Goal: Task Accomplishment & Management: Complete application form

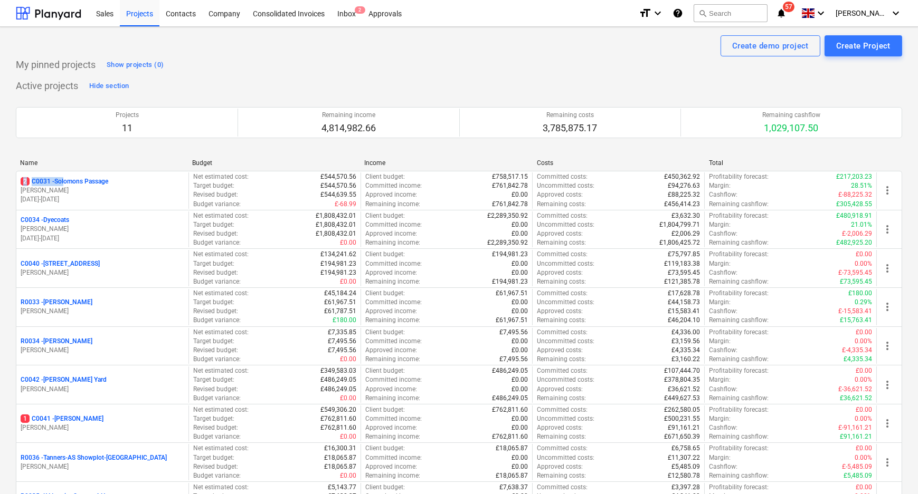
drag, startPoint x: 66, startPoint y: 178, endPoint x: 78, endPoint y: 155, distance: 25.5
click at [78, 155] on div "Name Budget Income Costs Total 2 C0031 - Solomons Passage [PERSON_NAME] [DATE] …" at bounding box center [459, 381] width 886 height 461
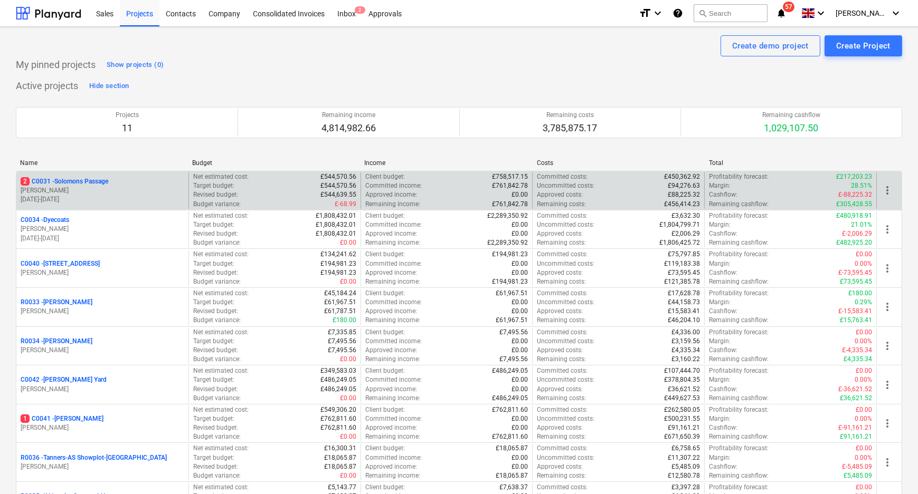
click at [104, 180] on p "2 C0031 - Solomons Passage" at bounding box center [65, 181] width 88 height 9
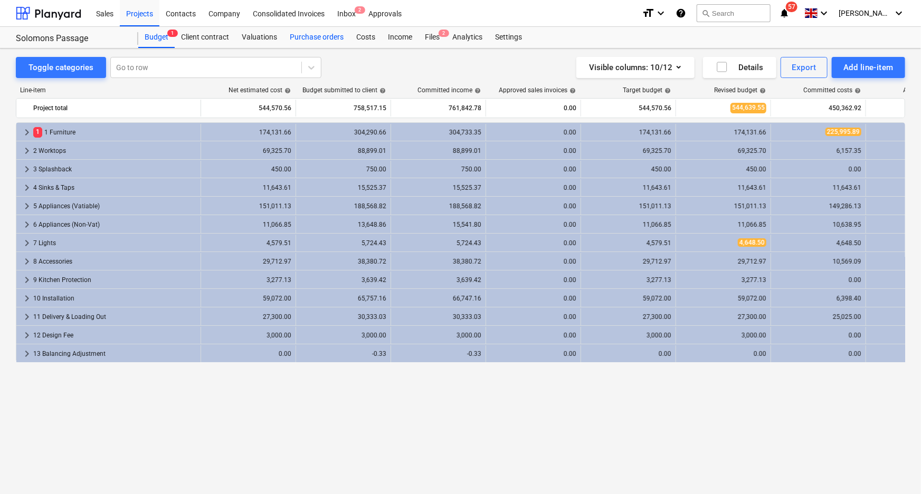
click at [317, 32] on div "Purchase orders" at bounding box center [316, 37] width 66 height 21
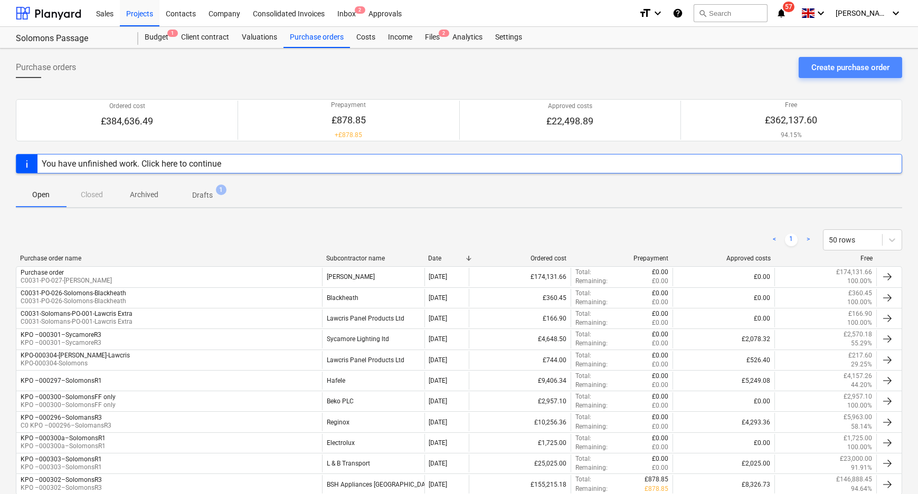
click at [848, 63] on div "Create purchase order" at bounding box center [850, 68] width 78 height 14
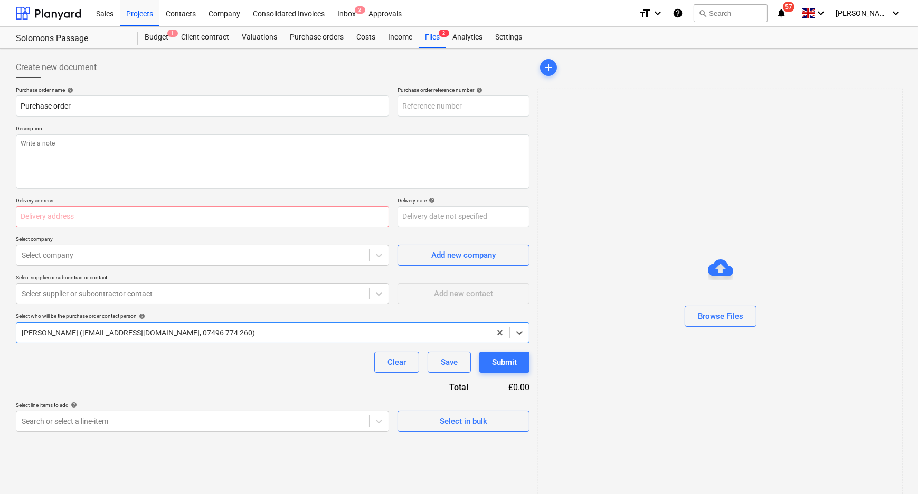
type textarea "x"
type input "C0031-PO-028"
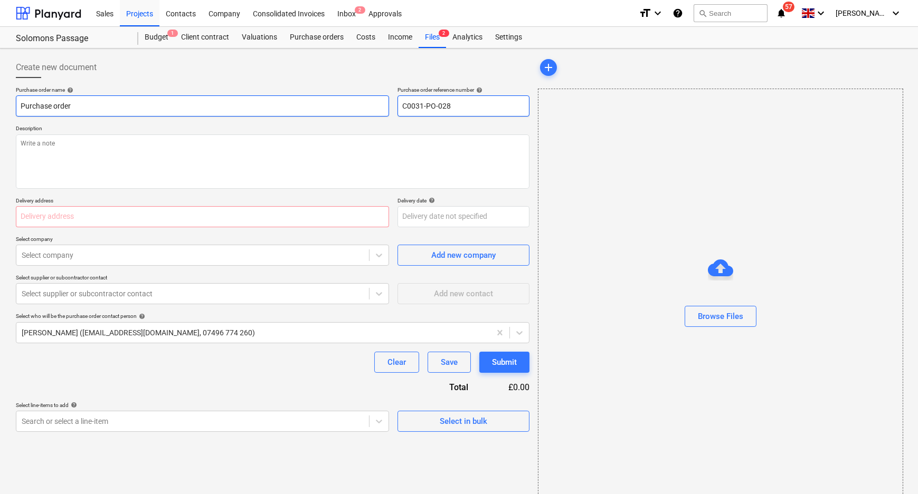
drag, startPoint x: 453, startPoint y: 109, endPoint x: 338, endPoint y: 106, distance: 115.6
click at [338, 106] on div "Purchase order name help Purchase order Purchase order reference number help C0…" at bounding box center [272, 102] width 513 height 30
drag, startPoint x: 99, startPoint y: 107, endPoint x: -45, endPoint y: 102, distance: 144.7
click at [0, 102] on html "Sales Projects Contacts Company Consolidated Invoices Inbox 2 Approvals format_…" at bounding box center [459, 247] width 918 height 494
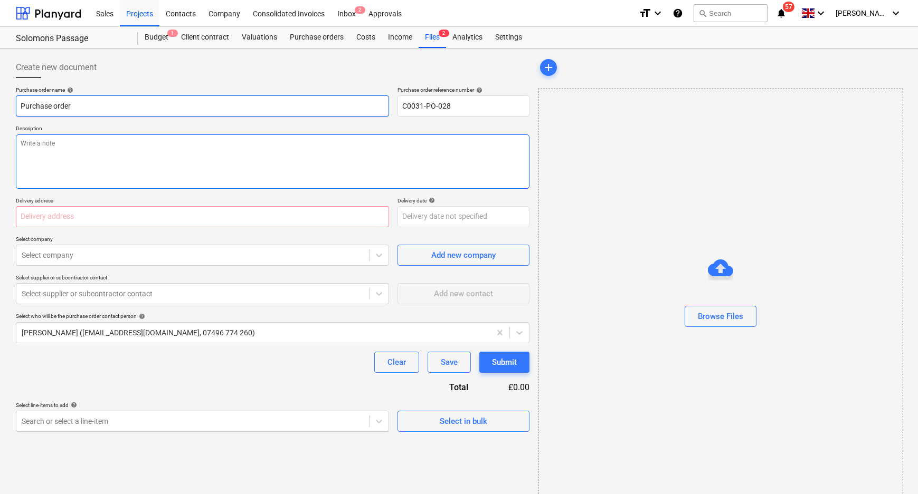
paste input "C0031-PO-028"
type textarea "x"
type input "C0031-PO-028"
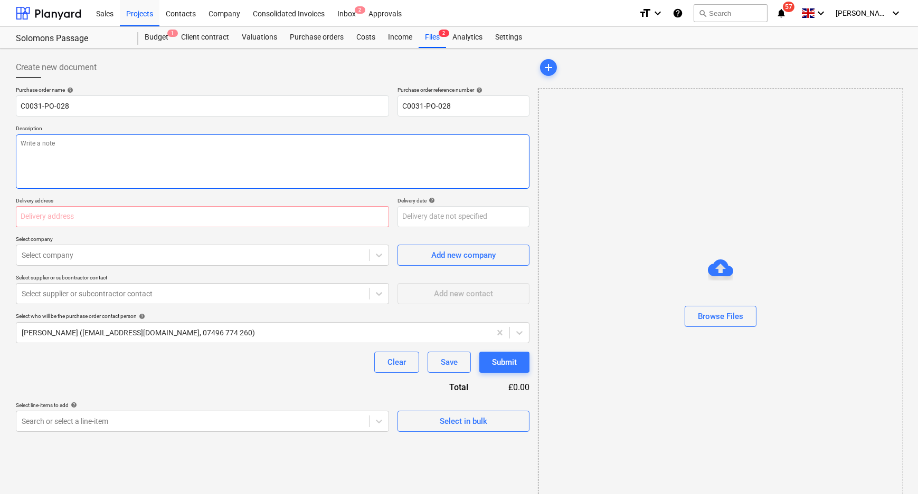
click at [97, 154] on textarea at bounding box center [272, 162] width 513 height 54
paste textarea "C0031-PO-028"
type textarea "x"
type textarea "C0031-PO-028"
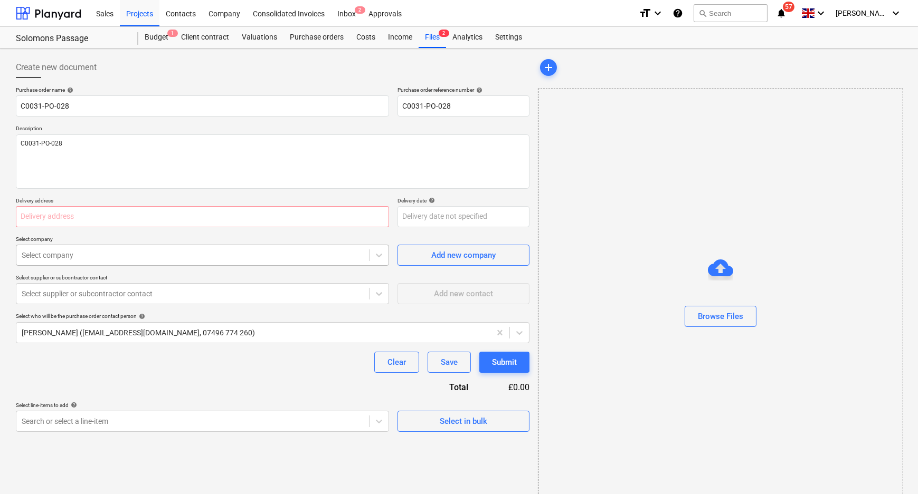
type textarea "x"
click at [142, 253] on div at bounding box center [193, 255] width 342 height 11
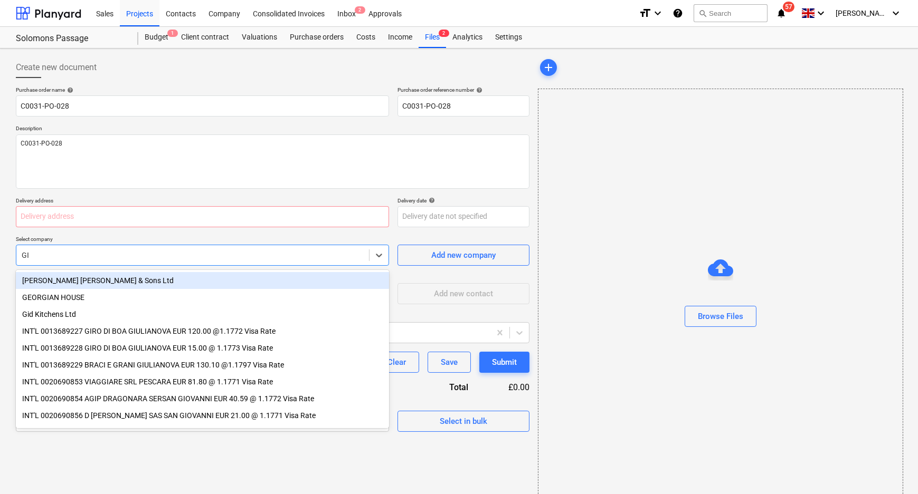
type input "GID"
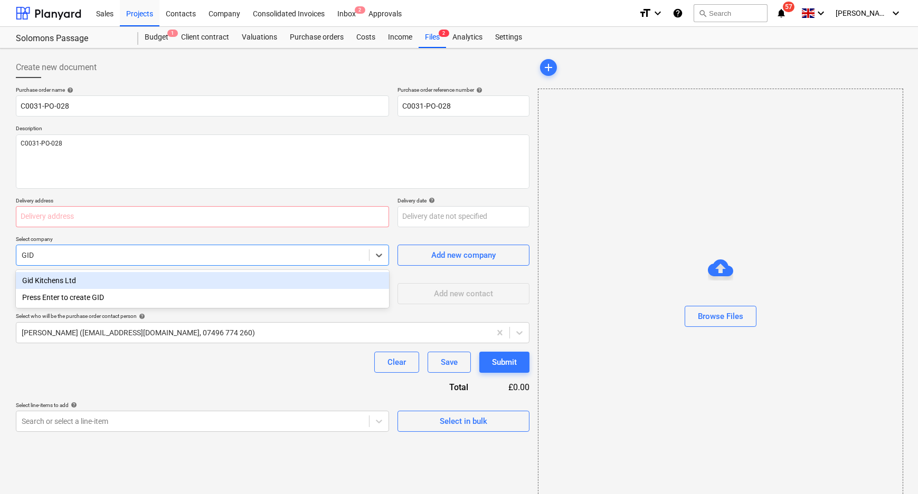
click at [136, 281] on div "Gid Kitchens Ltd" at bounding box center [202, 280] width 373 height 17
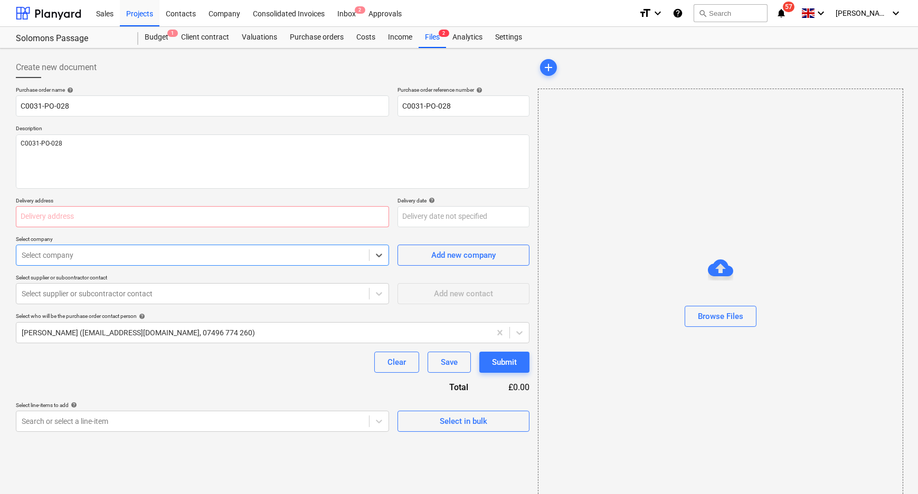
type textarea "x"
click at [520, 332] on icon at bounding box center [519, 333] width 11 height 11
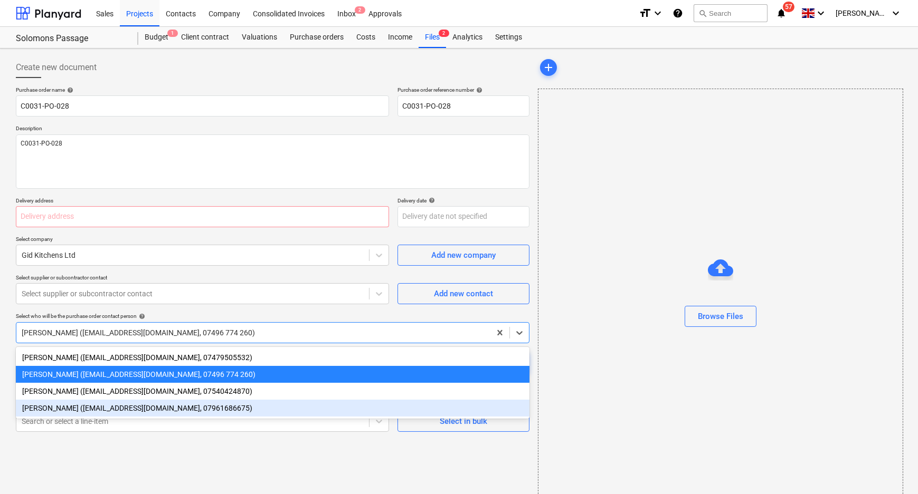
click at [74, 407] on div "[PERSON_NAME] ([EMAIL_ADDRESS][DOMAIN_NAME], 07961686675)" at bounding box center [272, 408] width 513 height 17
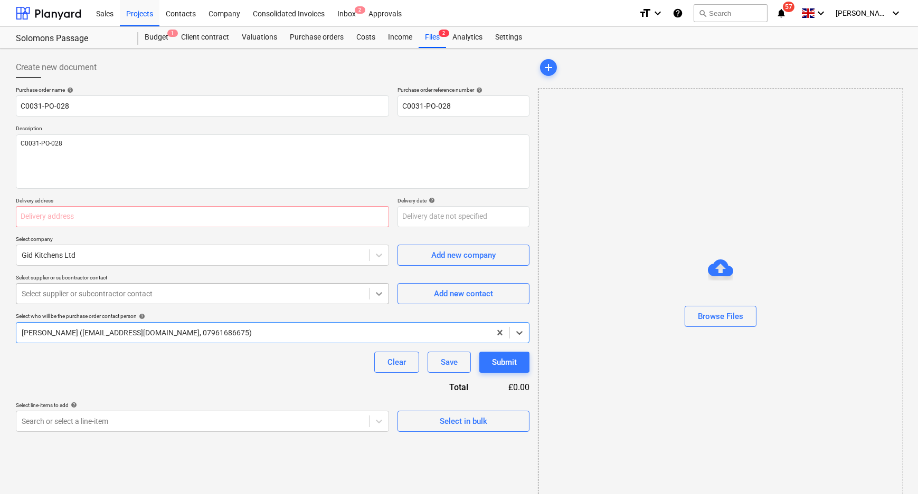
click at [378, 296] on icon at bounding box center [379, 294] width 11 height 11
click at [178, 217] on input "text" at bounding box center [202, 216] width 373 height 21
click at [168, 225] on input "text" at bounding box center [202, 216] width 373 height 21
click at [167, 218] on input "text" at bounding box center [202, 216] width 373 height 21
paste input "L and B Transport Ltd, [STREET_ADDRESS]"
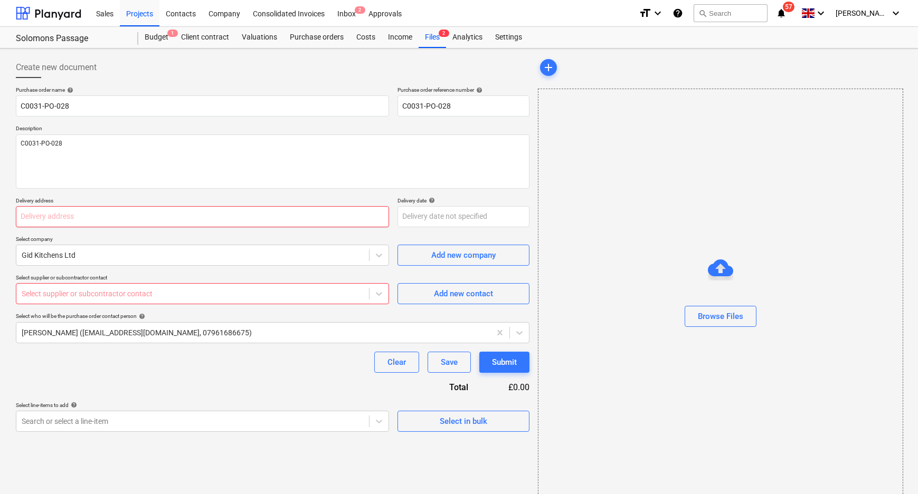
type textarea "x"
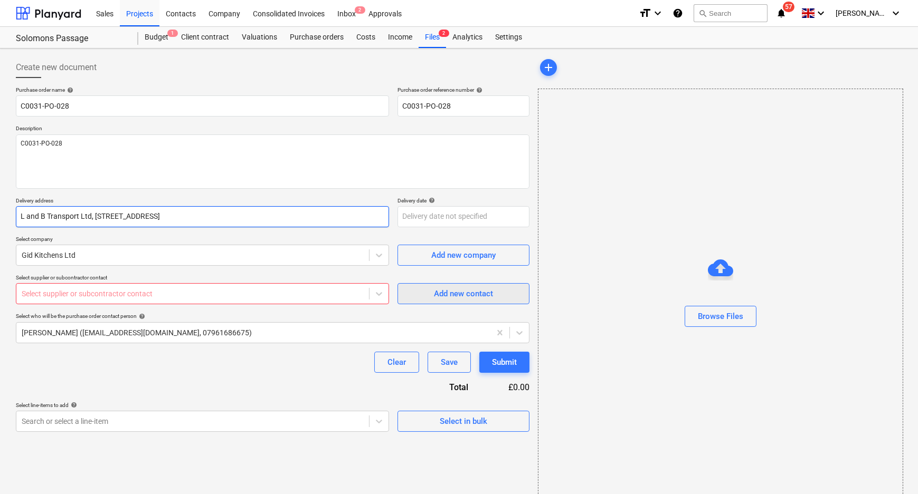
type input "L and B Transport Ltd, [STREET_ADDRESS]"
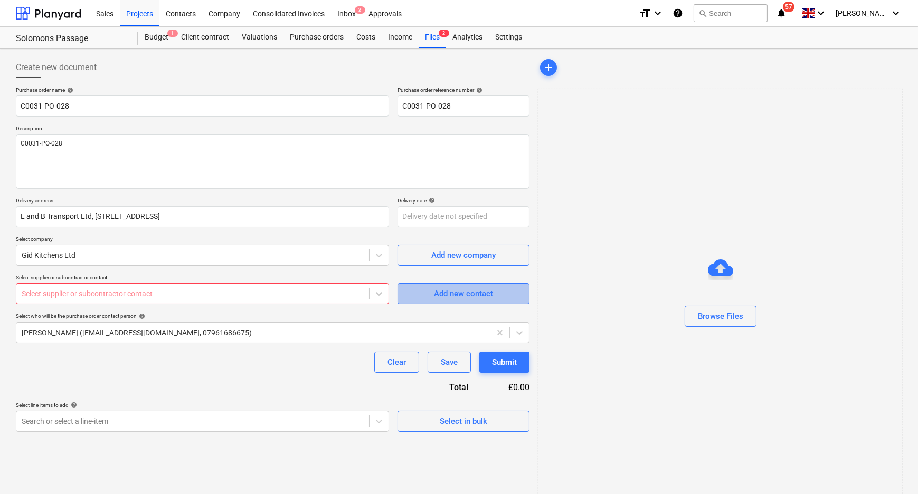
click at [462, 292] on div "Add new contact" at bounding box center [463, 294] width 59 height 14
type textarea "x"
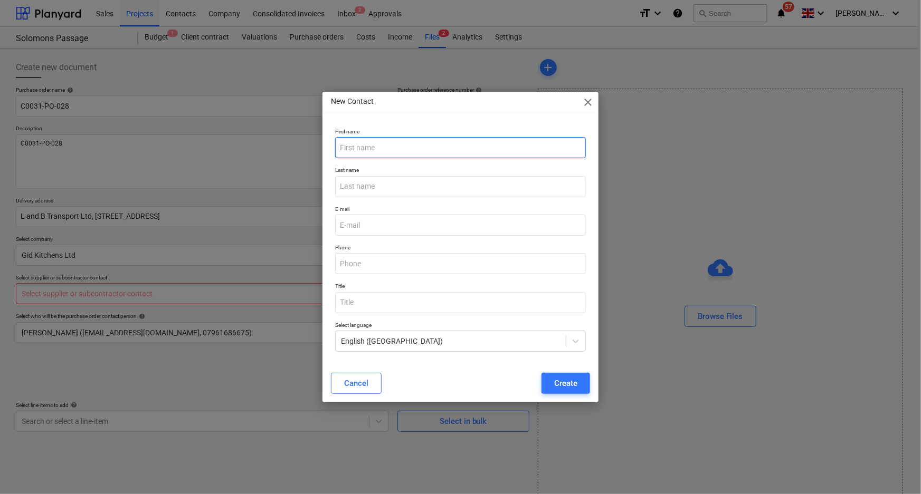
click at [427, 139] on input "text" at bounding box center [460, 147] width 251 height 21
type input "Jack"
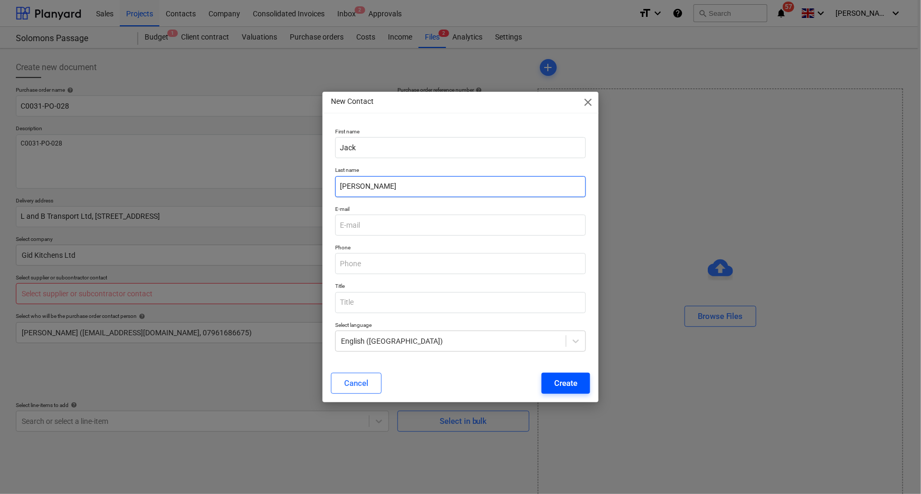
type input "[PERSON_NAME]"
click at [575, 373] on button "Create" at bounding box center [565, 383] width 49 height 21
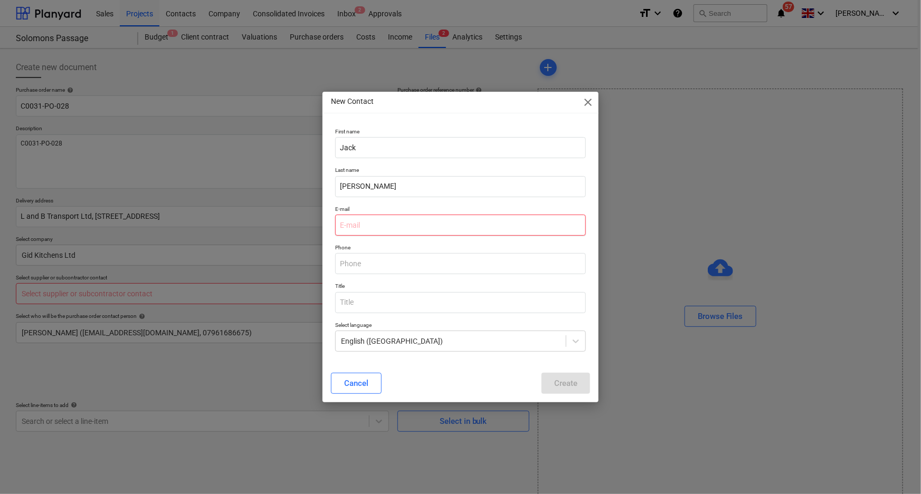
click at [395, 232] on input "email" at bounding box center [460, 225] width 251 height 21
type textarea "x"
click at [378, 225] on input "email" at bounding box center [460, 225] width 251 height 21
paste input "[EMAIL_ADDRESS][DOMAIN_NAME]"
type input "[EMAIL_ADDRESS][DOMAIN_NAME]"
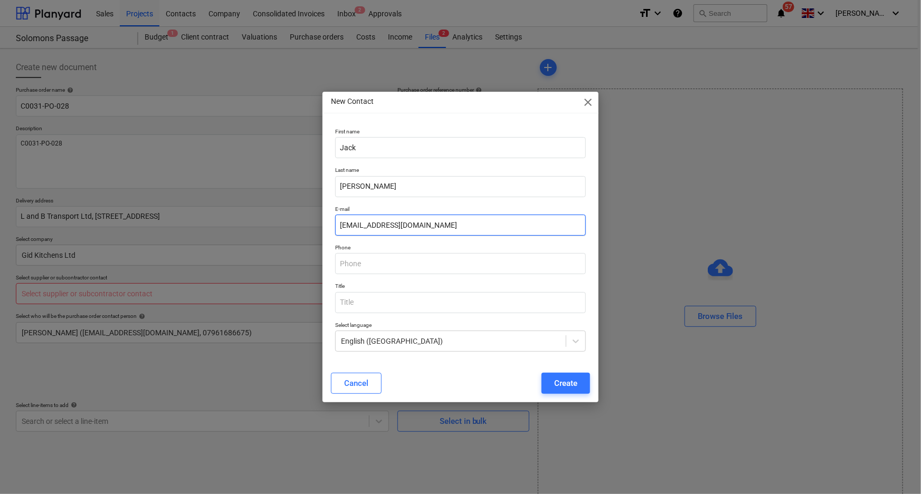
type textarea "x"
type input "[EMAIL_ADDRESS][DOMAIN_NAME]"
click at [570, 387] on div "Create" at bounding box center [565, 384] width 23 height 14
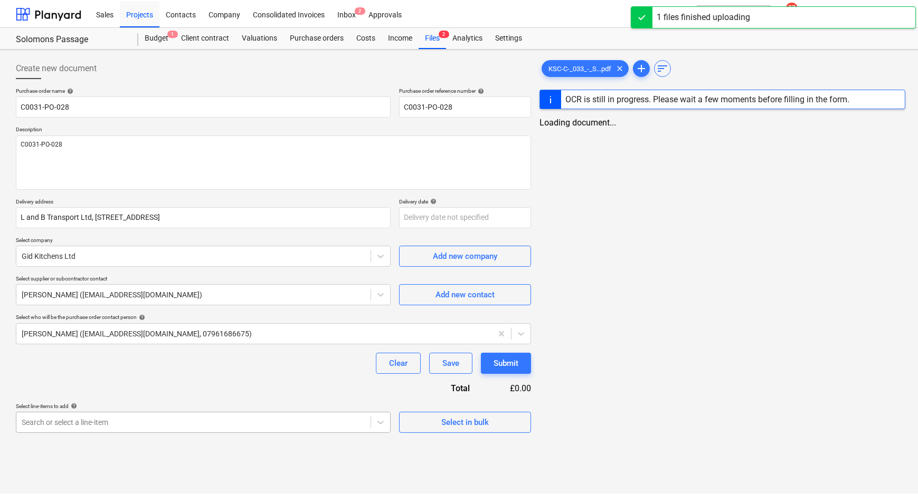
scroll to position [102, 0]
click at [328, 421] on body "Sales Projects Contacts Company Consolidated Invoices Inbox 2 Approvals format_…" at bounding box center [459, 247] width 918 height 494
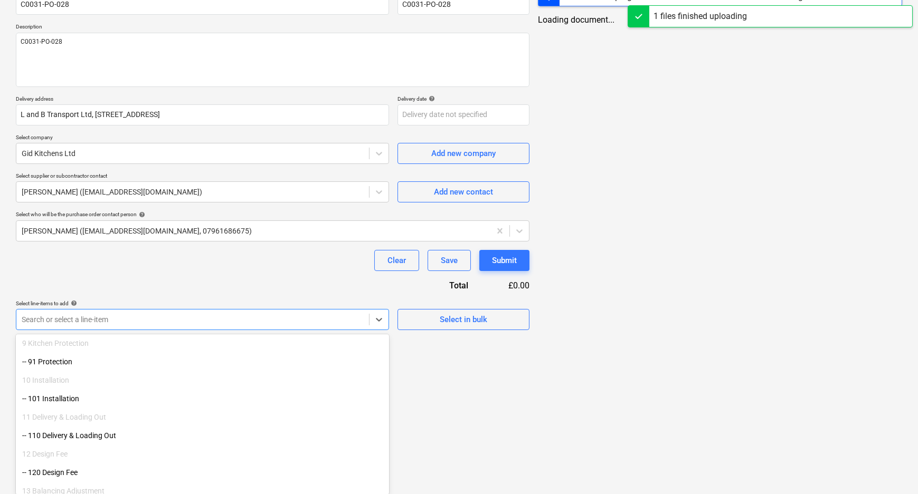
scroll to position [377, 0]
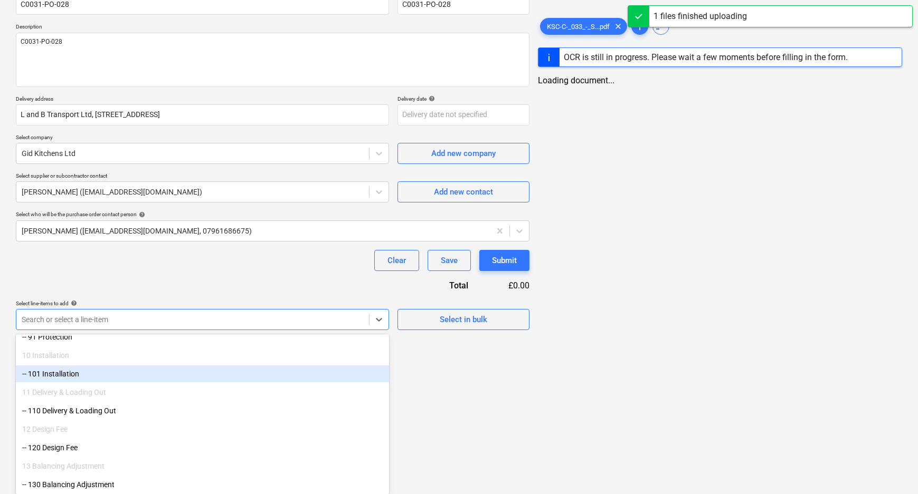
click at [66, 375] on div "-- 101 Installation" at bounding box center [202, 374] width 373 height 17
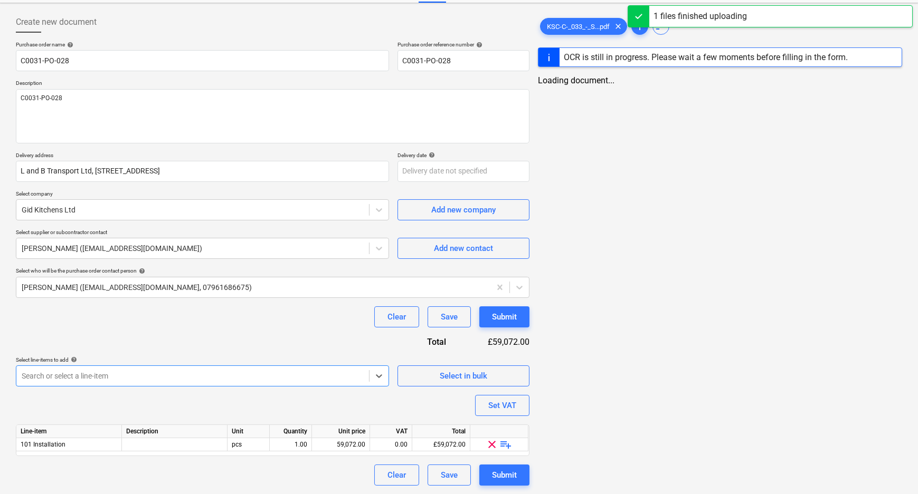
scroll to position [45, 0]
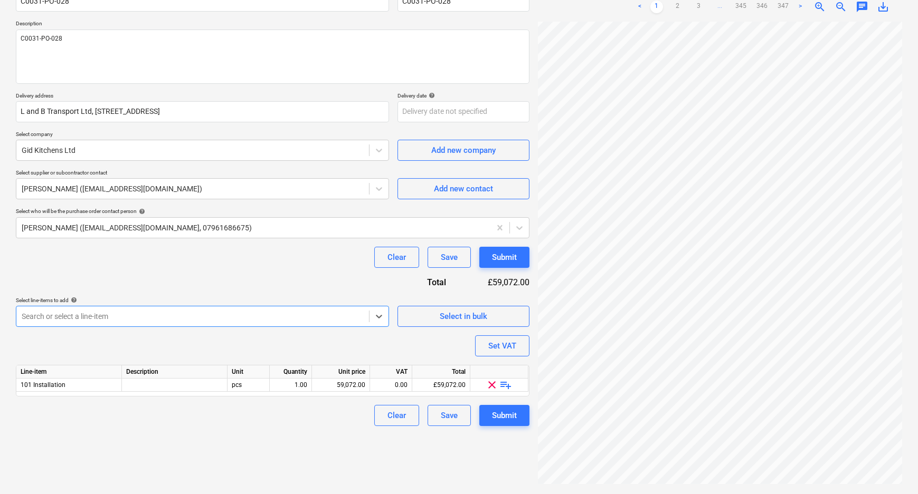
scroll to position [106, 0]
drag, startPoint x: 757, startPoint y: 484, endPoint x: 842, endPoint y: 482, distance: 85.0
click at [842, 482] on div at bounding box center [720, 253] width 364 height 465
click at [516, 415] on div "Submit" at bounding box center [504, 415] width 25 height 14
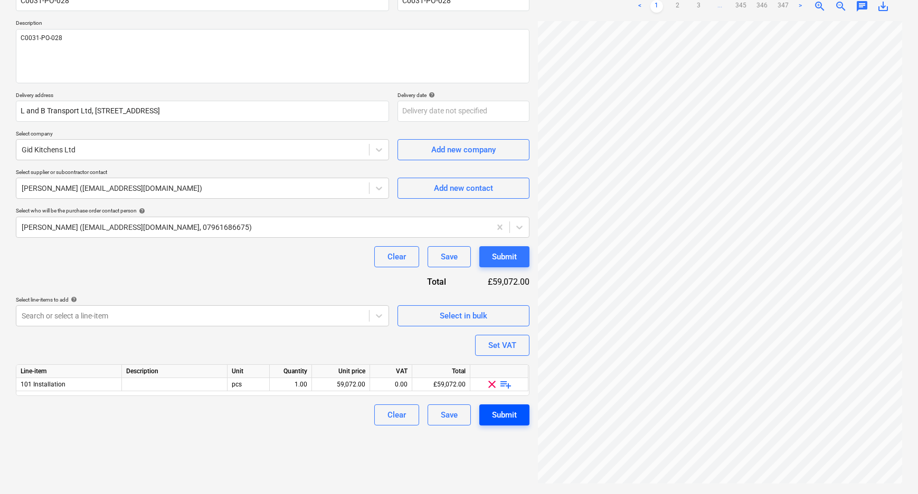
type textarea "x"
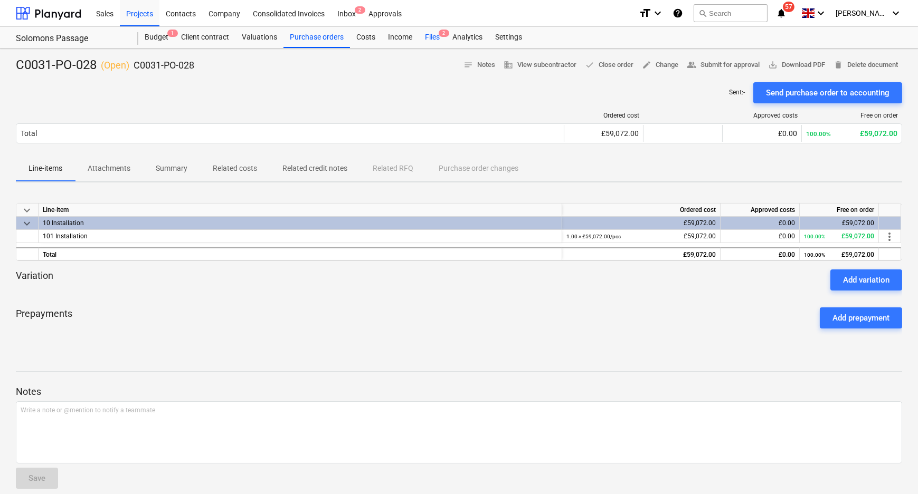
click at [442, 40] on div "Files 2" at bounding box center [432, 37] width 27 height 21
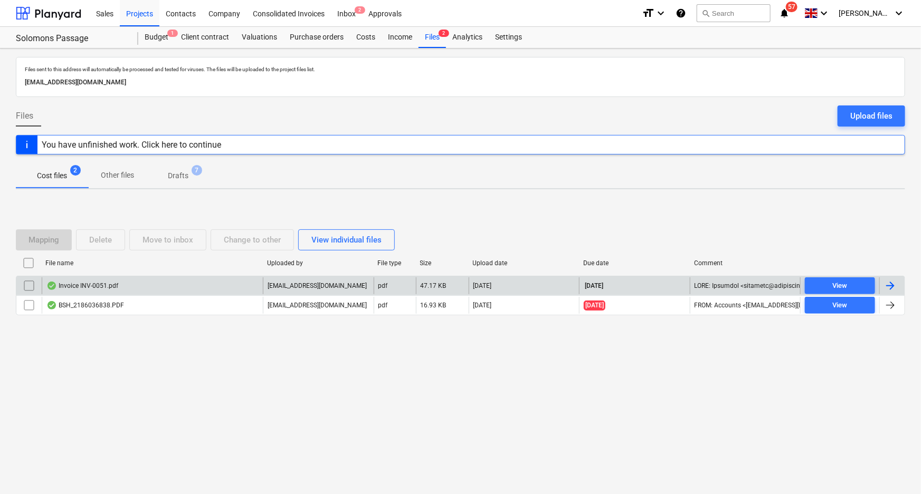
click at [135, 283] on div "Invoice INV-0051.pdf" at bounding box center [152, 286] width 221 height 17
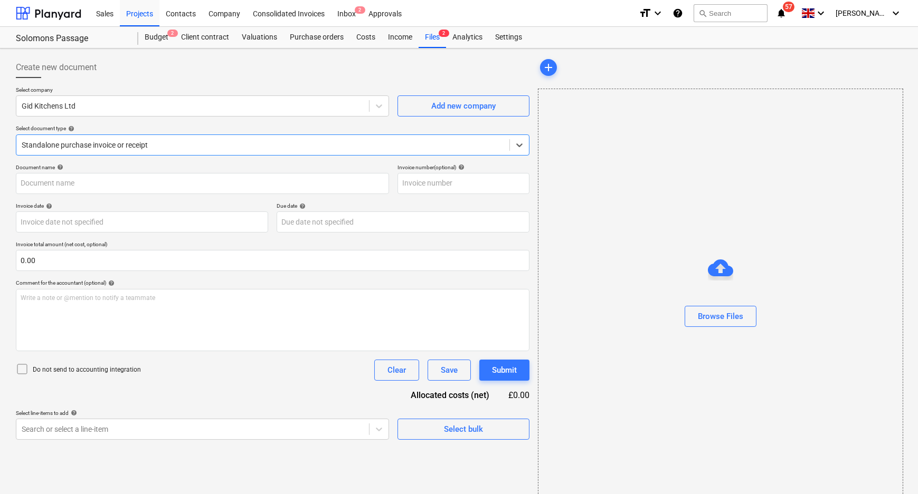
type input "INV-0051"
type input "[DATE]"
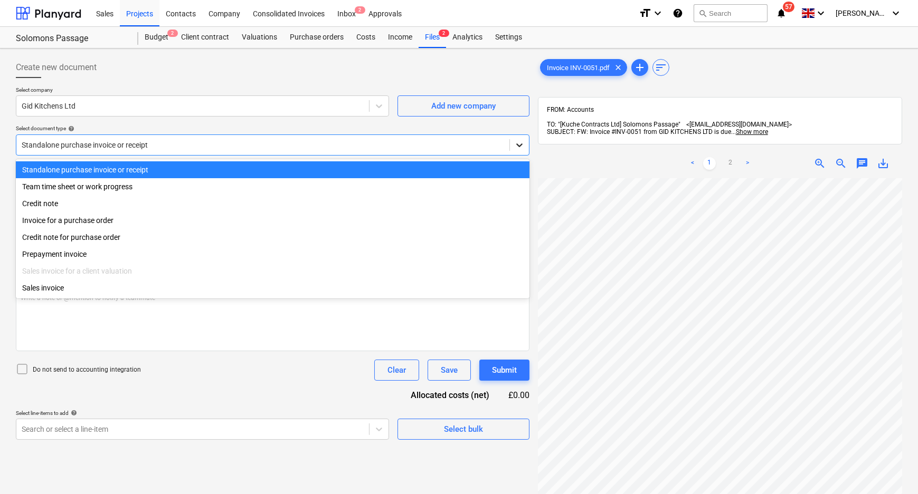
click at [522, 146] on icon at bounding box center [519, 145] width 11 height 11
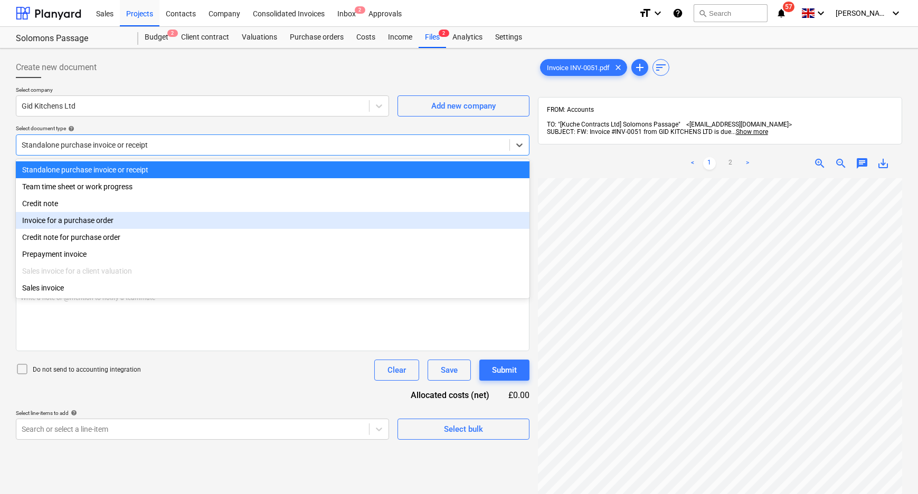
click at [100, 221] on div "Invoice for a purchase order" at bounding box center [272, 220] width 513 height 17
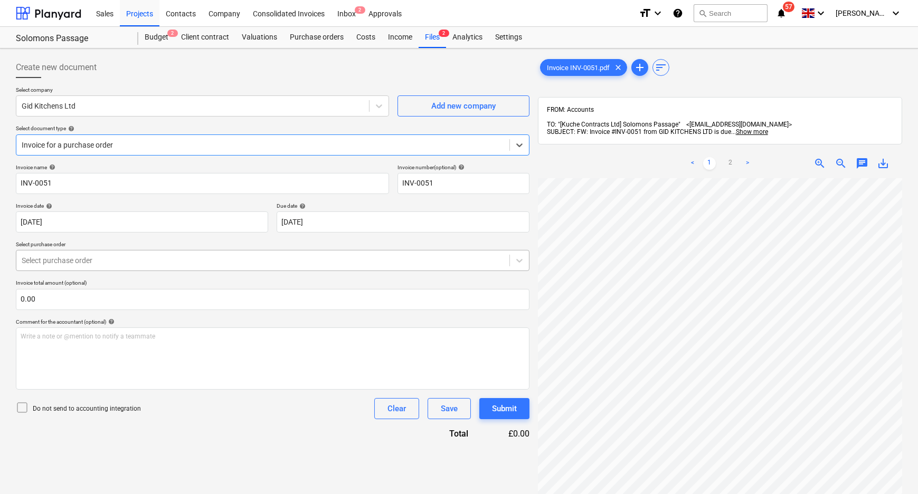
click at [78, 259] on div at bounding box center [263, 260] width 482 height 11
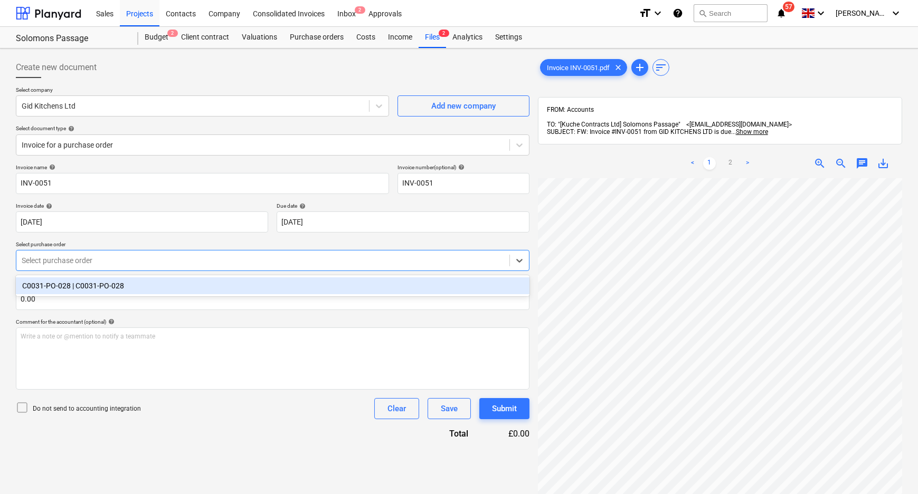
click at [70, 287] on div "C0031-PO-028 | C0031-PO-028" at bounding box center [272, 286] width 513 height 17
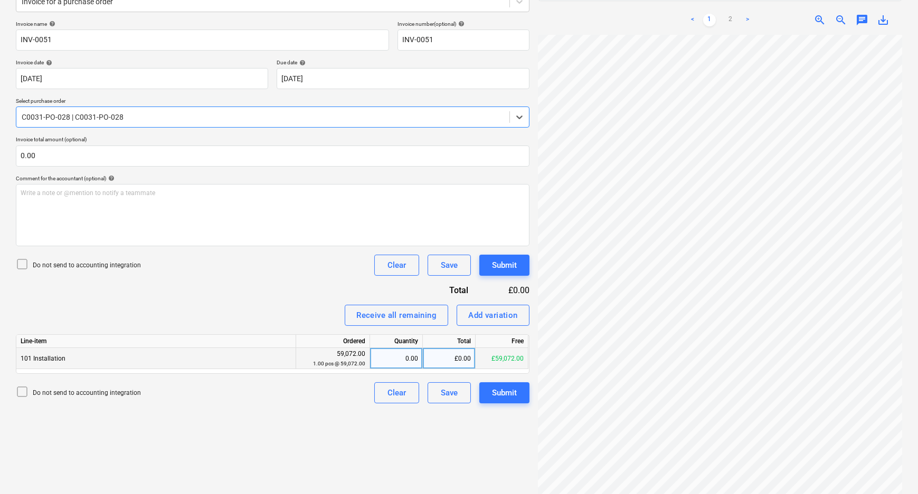
scroll to position [192, 0]
drag, startPoint x: 782, startPoint y: 493, endPoint x: 841, endPoint y: 490, distance: 59.2
click at [841, 490] on div "Invoice INV-0051.pdf clear add sort FROM: Accounts TO: "[Kuche Contracts Ltd] S…" at bounding box center [720, 203] width 373 height 588
click at [412, 360] on div "0.00" at bounding box center [396, 358] width 44 height 21
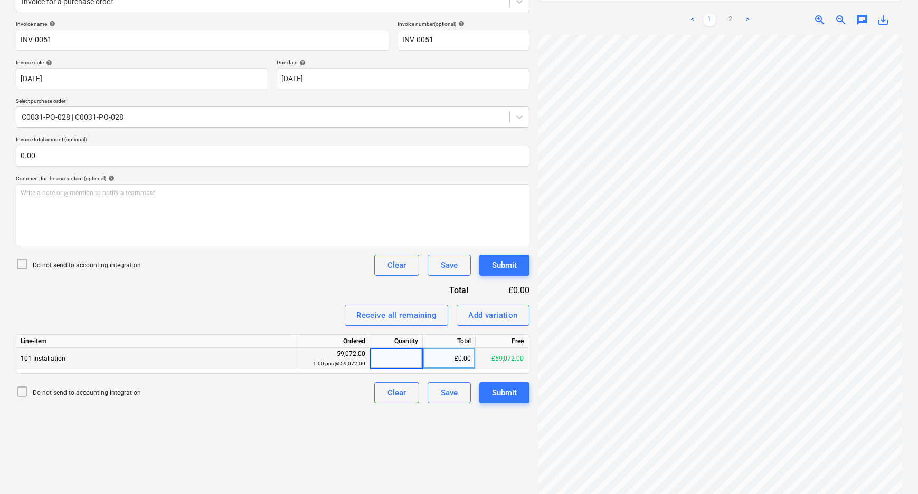
type input "1"
click at [449, 357] on div "£59,072.00" at bounding box center [449, 358] width 53 height 21
type input "2300"
click at [334, 403] on div "Create new document Select company Gid Kitchens Ltd Add new company Select docu…" at bounding box center [273, 203] width 522 height 588
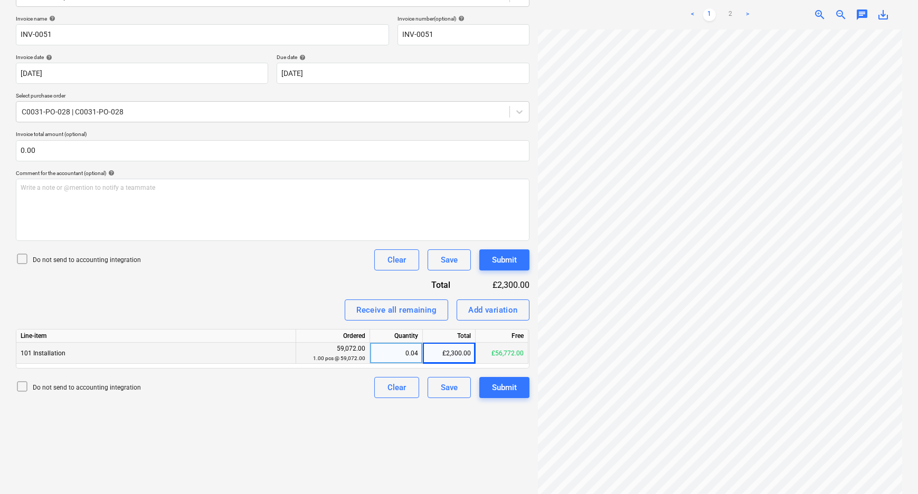
scroll to position [150, 0]
click at [344, 387] on div "Do not send to accounting integration Clear Save Submit" at bounding box center [272, 386] width 513 height 21
click at [236, 399] on div "Create new document Select company Gid Kitchens Ltd Add new company Select docu…" at bounding box center [273, 196] width 522 height 588
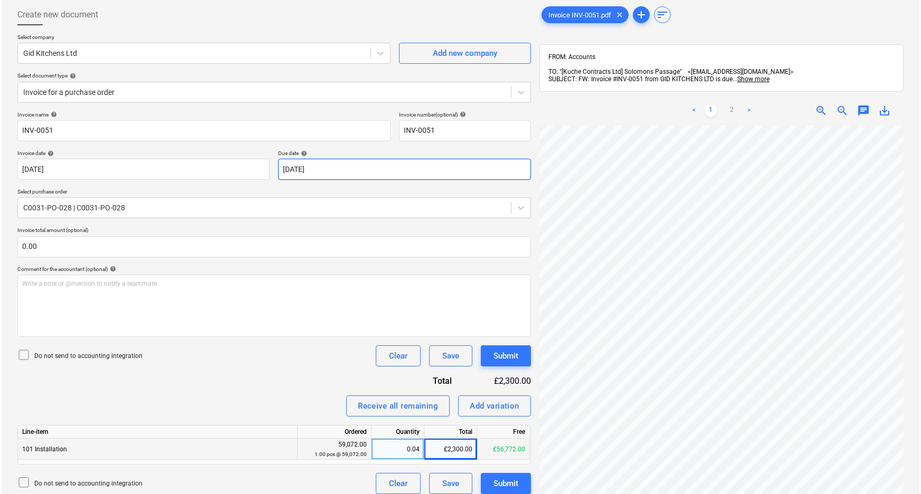
scroll to position [102, 0]
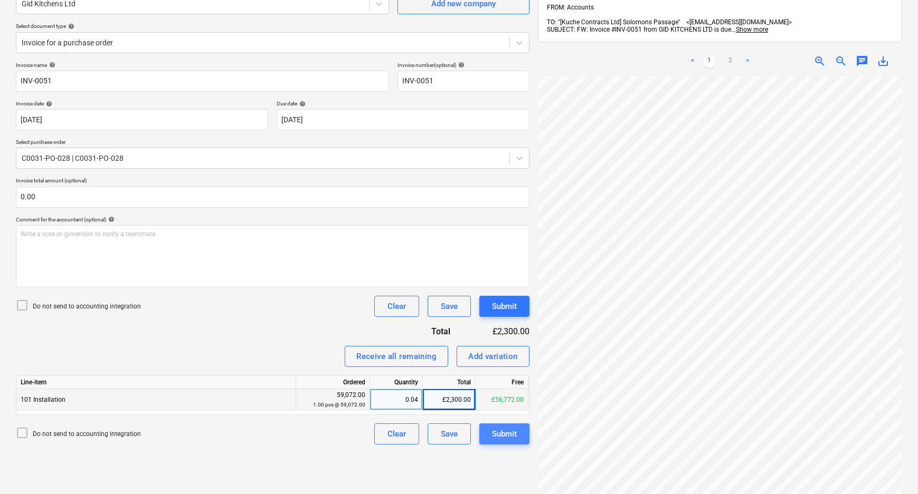
click at [487, 435] on button "Submit" at bounding box center [504, 434] width 50 height 21
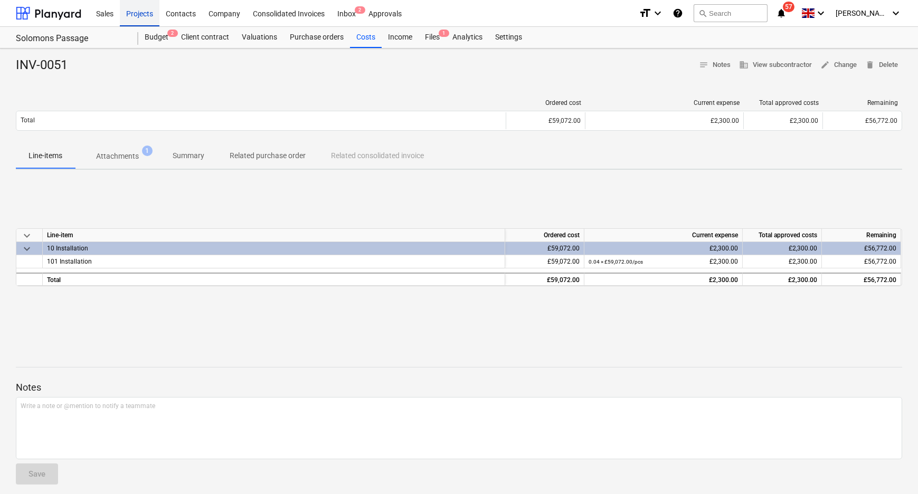
click at [137, 14] on div "Projects" at bounding box center [140, 12] width 40 height 27
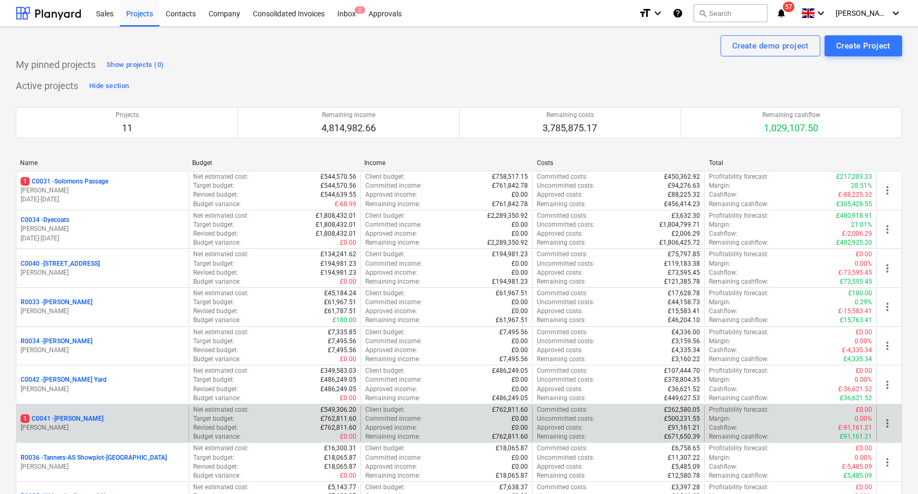
click at [65, 421] on p "1 C0041 - [PERSON_NAME]" at bounding box center [62, 419] width 83 height 9
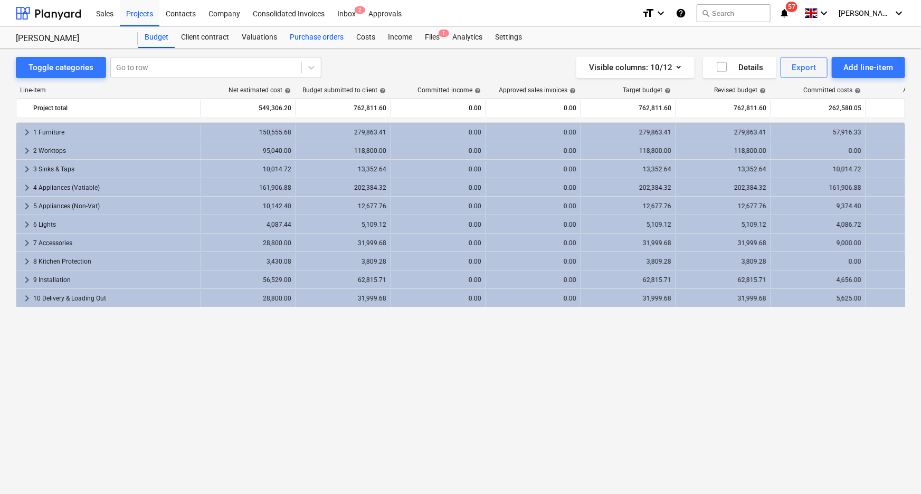
click at [336, 39] on div "Purchase orders" at bounding box center [316, 37] width 66 height 21
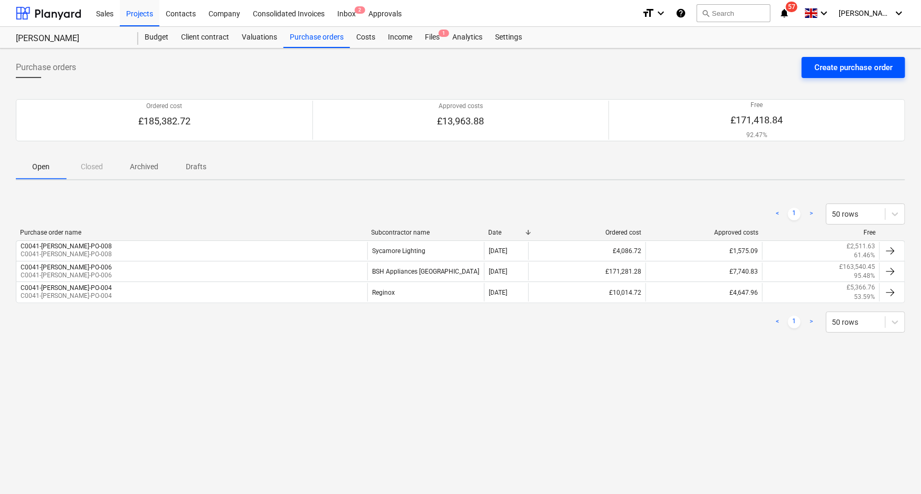
click at [830, 71] on div "Create purchase order" at bounding box center [853, 68] width 78 height 14
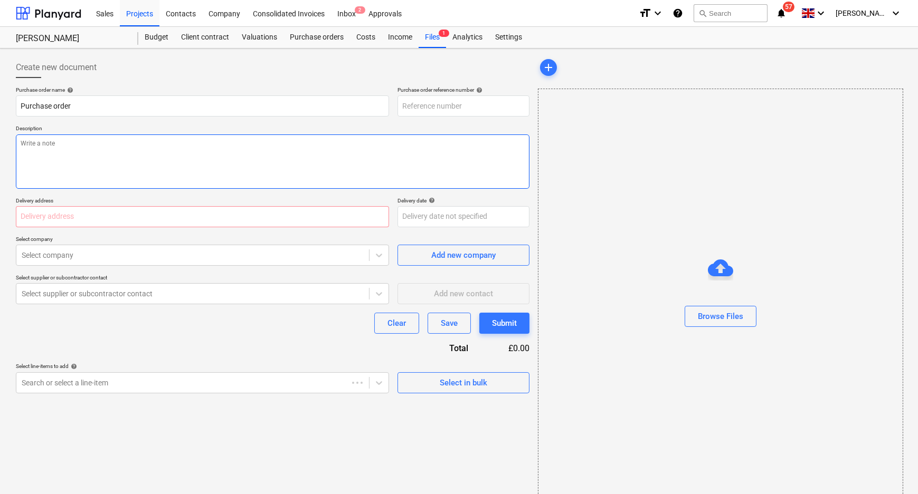
type textarea "x"
type input "C0041-PO-009"
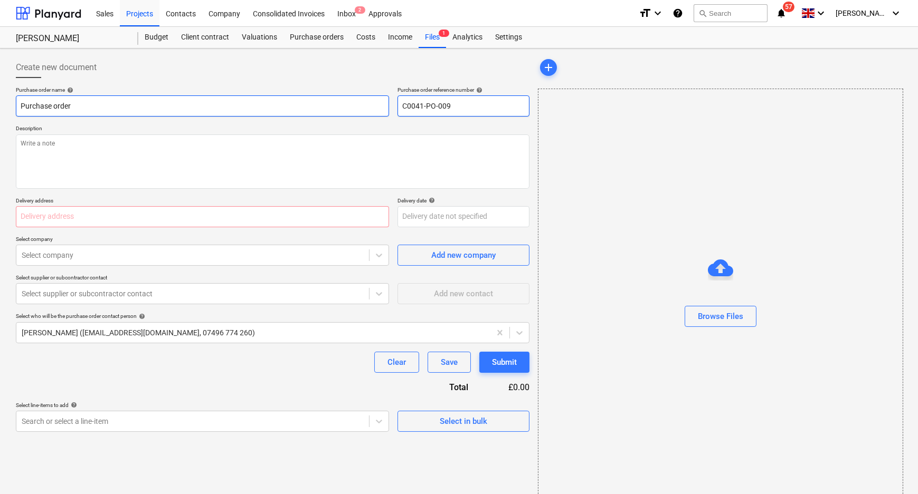
drag, startPoint x: 467, startPoint y: 114, endPoint x: 367, endPoint y: 114, distance: 99.2
click at [367, 114] on div "Purchase order name help Purchase order Purchase order reference number help C0…" at bounding box center [272, 102] width 513 height 30
drag, startPoint x: -26, startPoint y: 103, endPoint x: -42, endPoint y: 103, distance: 15.8
click at [0, 103] on html "Sales Projects Contacts Company Consolidated Invoices Inbox 2 Approvals format_…" at bounding box center [459, 247] width 918 height 494
paste input "C0041-PO-009"
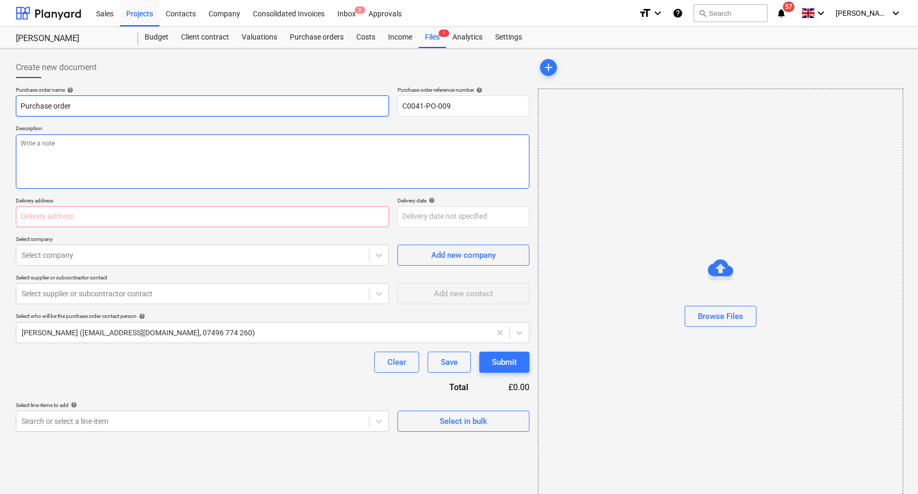
type textarea "x"
type input "C0041-PO-009r"
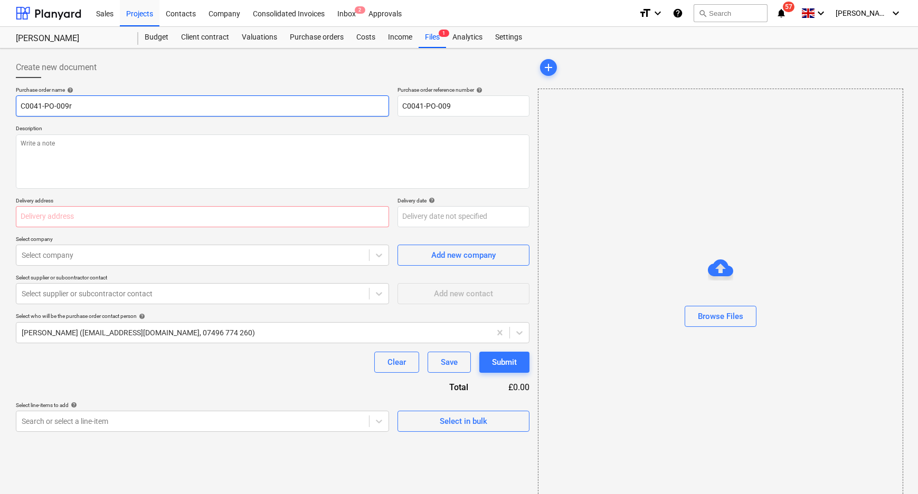
type textarea "x"
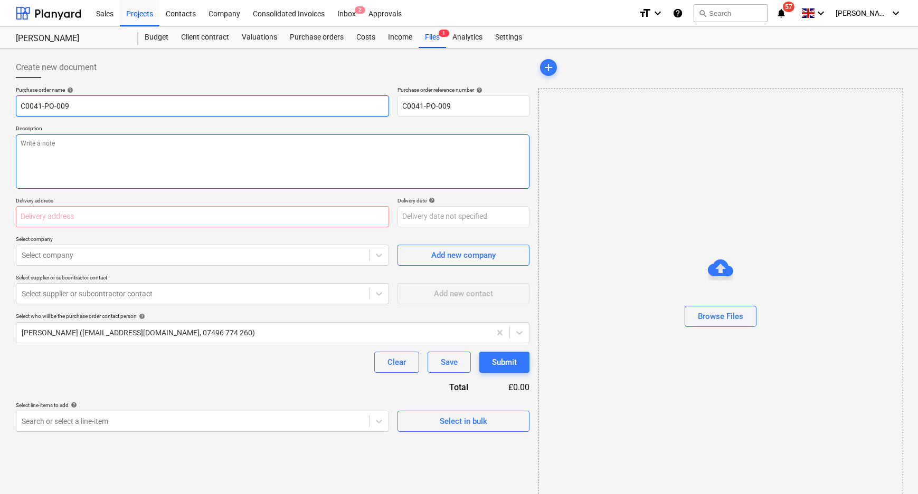
type input "C0041-PO-009"
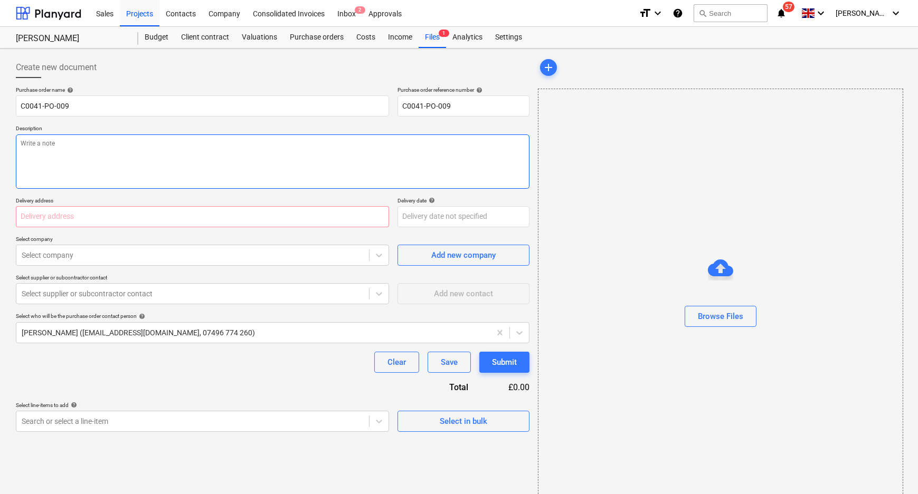
click at [96, 157] on textarea at bounding box center [272, 162] width 513 height 54
paste textarea "C0041-PO-009"
type textarea "x"
type textarea "C0041-PO-009"
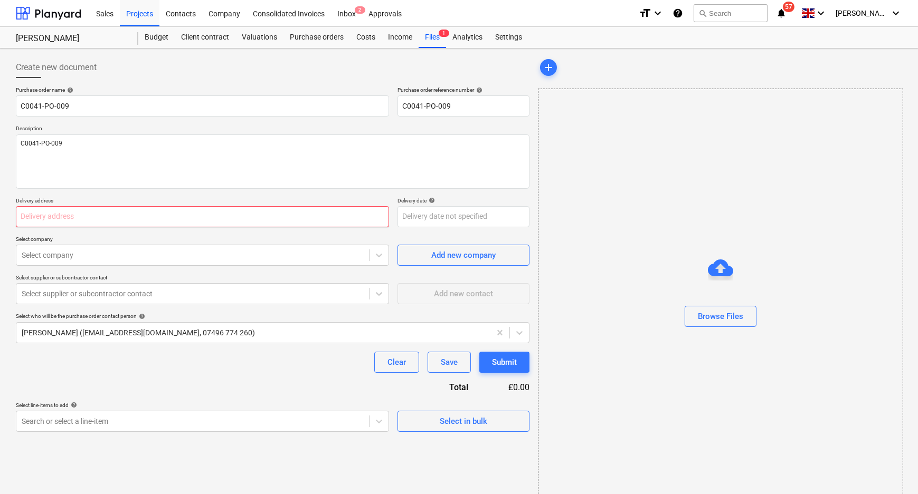
click at [104, 218] on input "text" at bounding box center [202, 216] width 373 height 21
click at [174, 218] on input "text" at bounding box center [202, 216] width 373 height 21
paste input "L and B Transport Ltd, [STREET_ADDRESS]"
type textarea "x"
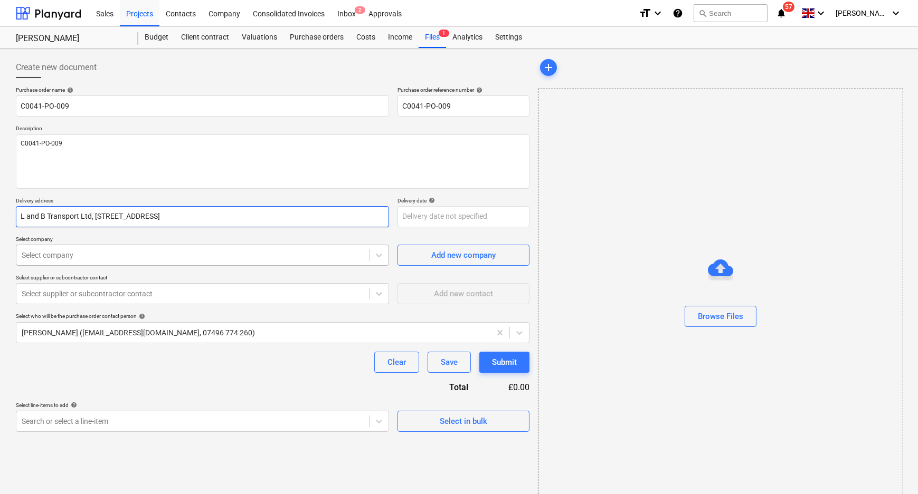
type input "L and B Transport Ltd, [STREET_ADDRESS]"
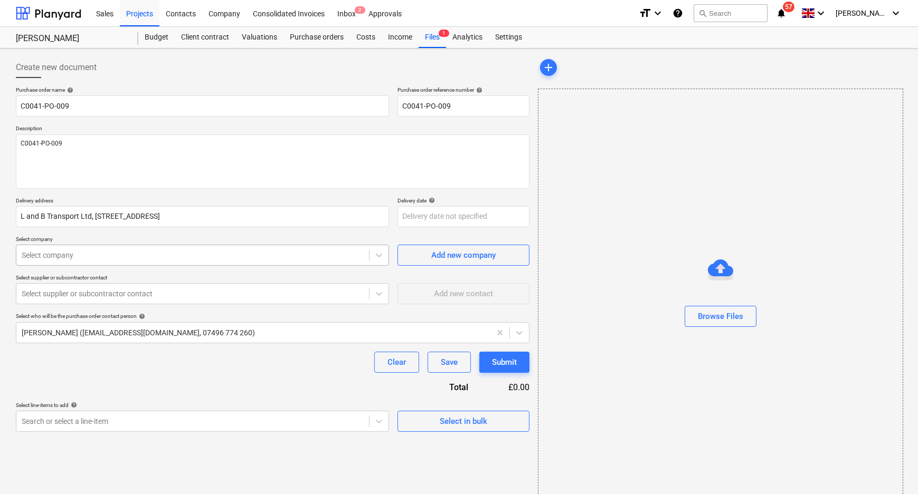
type textarea "x"
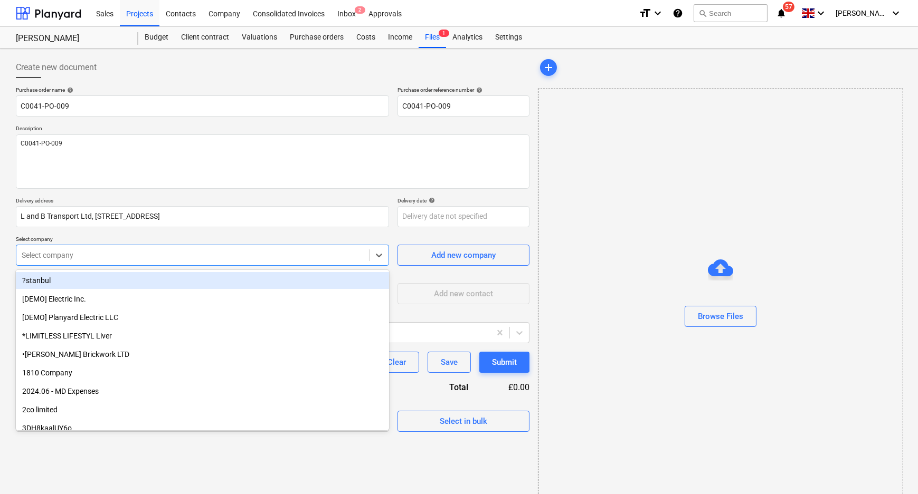
click at [206, 252] on div at bounding box center [193, 255] width 342 height 11
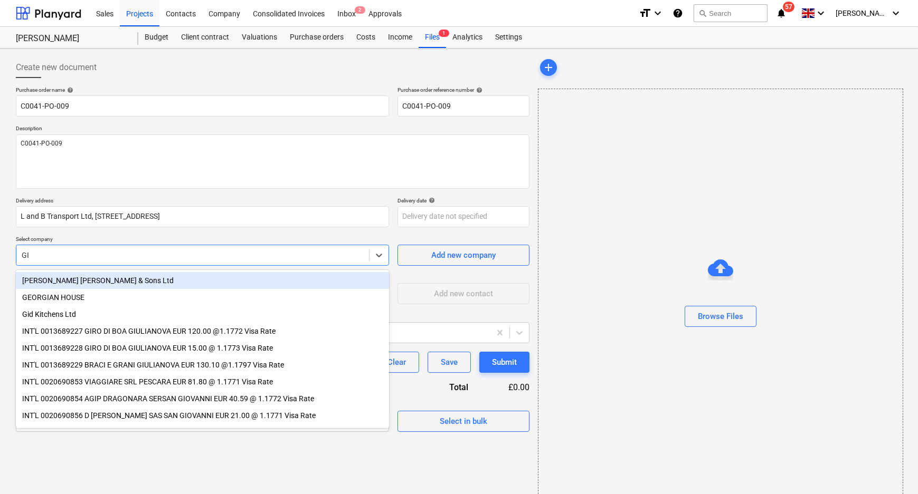
type input "GID"
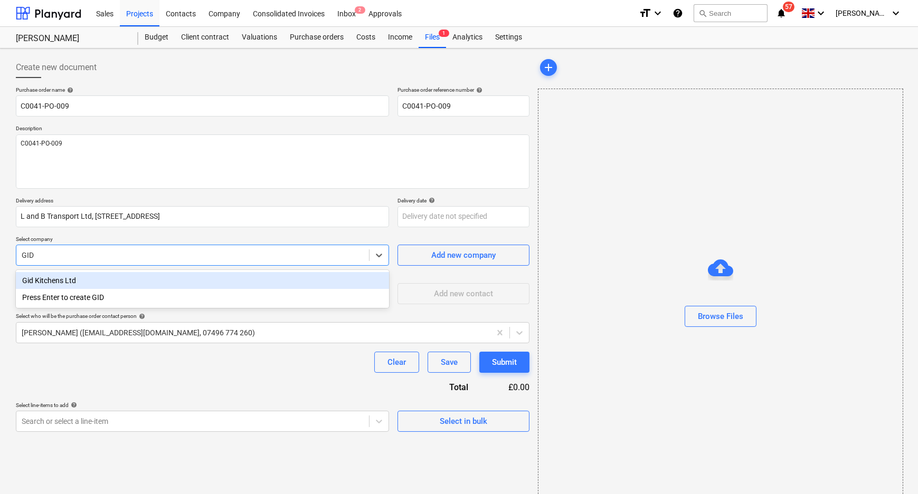
click at [110, 284] on div "Gid Kitchens Ltd" at bounding box center [202, 280] width 373 height 17
type textarea "x"
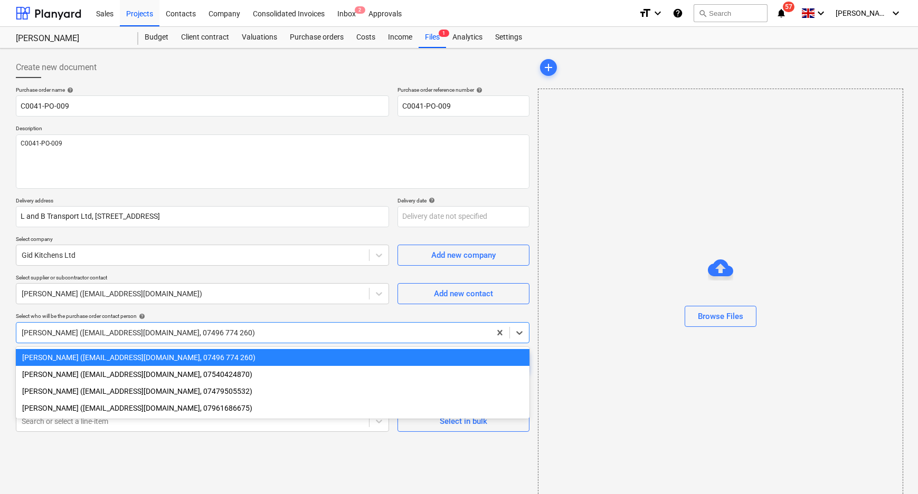
click at [131, 331] on div at bounding box center [253, 333] width 463 height 11
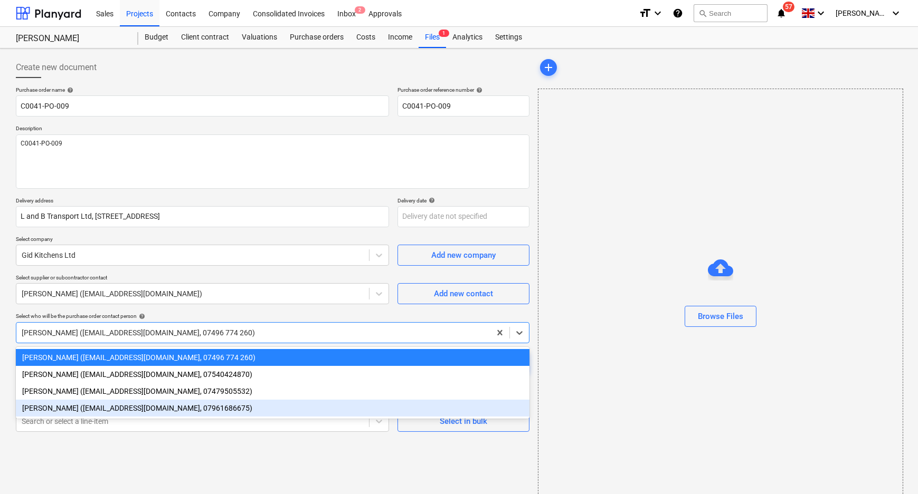
click at [117, 408] on div "[PERSON_NAME] ([EMAIL_ADDRESS][DOMAIN_NAME], 07961686675)" at bounding box center [272, 408] width 513 height 17
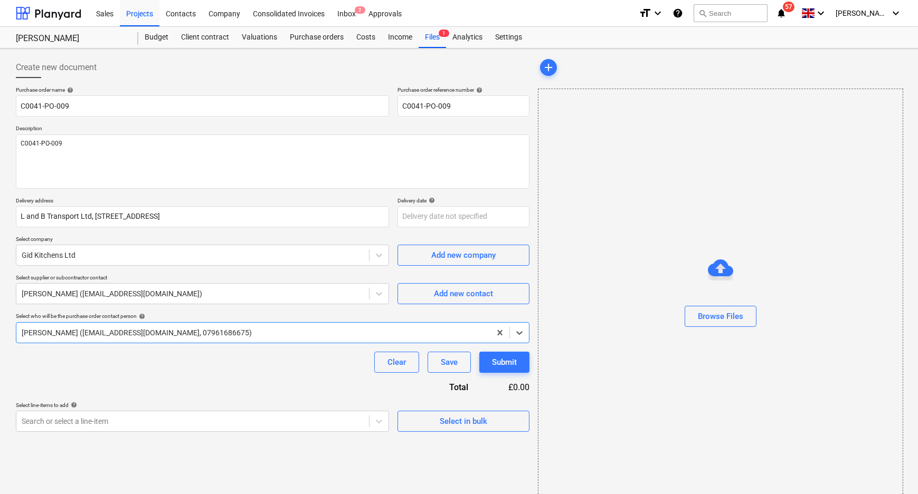
click at [201, 354] on div "Clear Save Submit" at bounding box center [272, 362] width 513 height 21
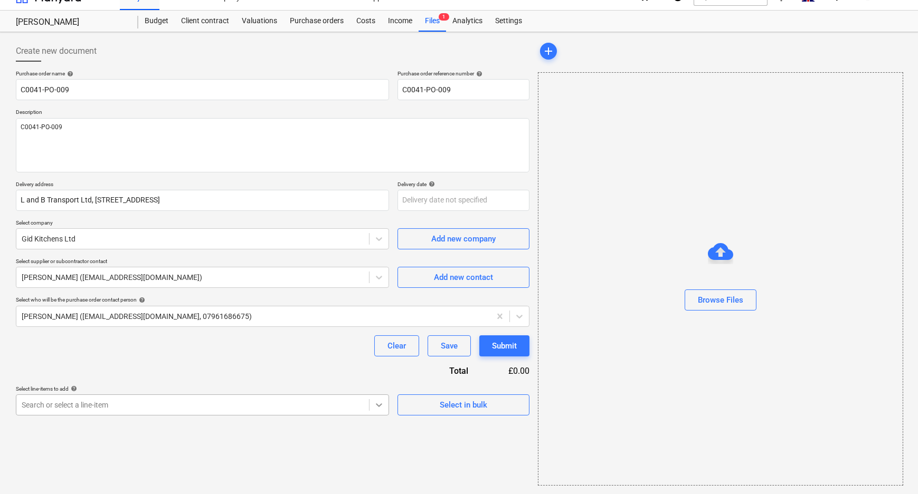
click at [380, 420] on body "Sales Projects Contacts Company Consolidated Invoices Inbox 2 Approvals format_…" at bounding box center [459, 231] width 918 height 494
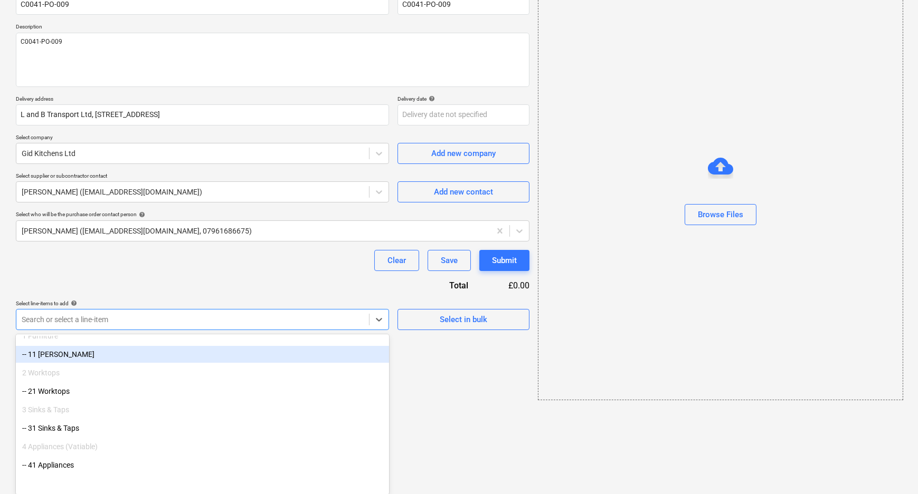
scroll to position [267, 0]
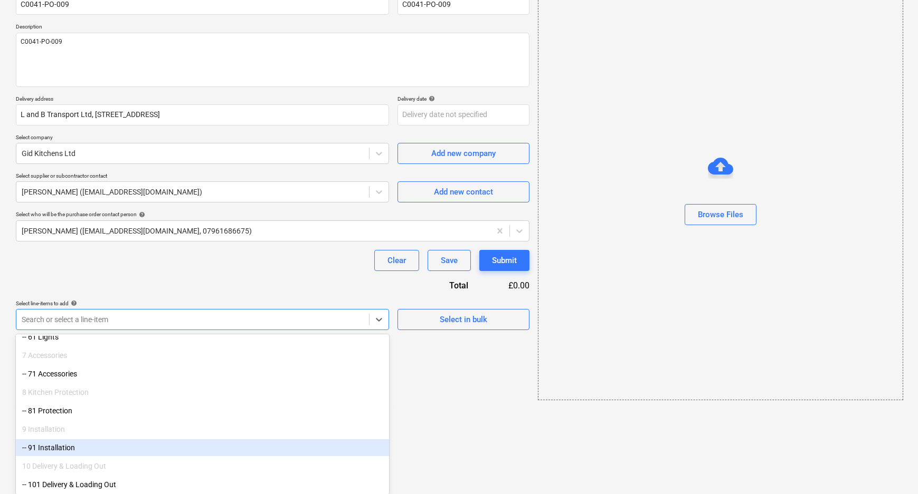
drag, startPoint x: 380, startPoint y: 420, endPoint x: 106, endPoint y: 439, distance: 274.5
click at [100, 449] on div "-- 91 Installation" at bounding box center [202, 448] width 373 height 17
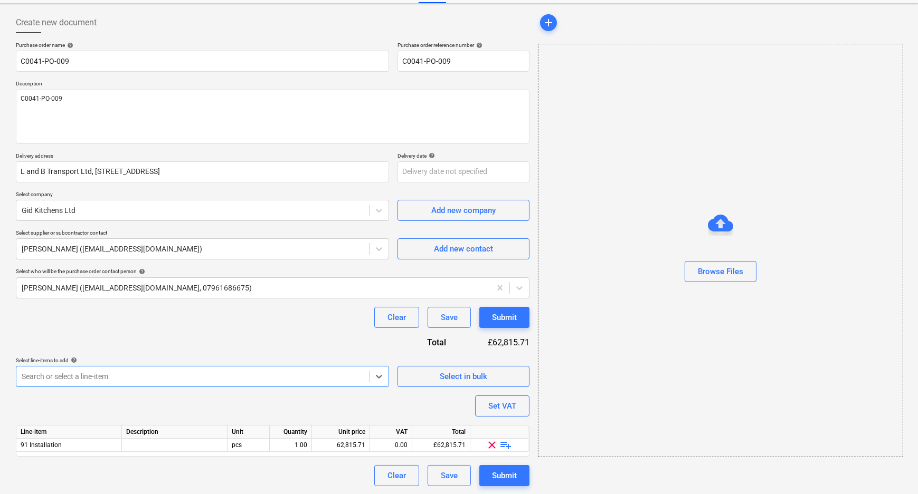
click at [350, 335] on div "Purchase order name help C0041-PO-009 Purchase order reference number help C004…" at bounding box center [272, 264] width 513 height 445
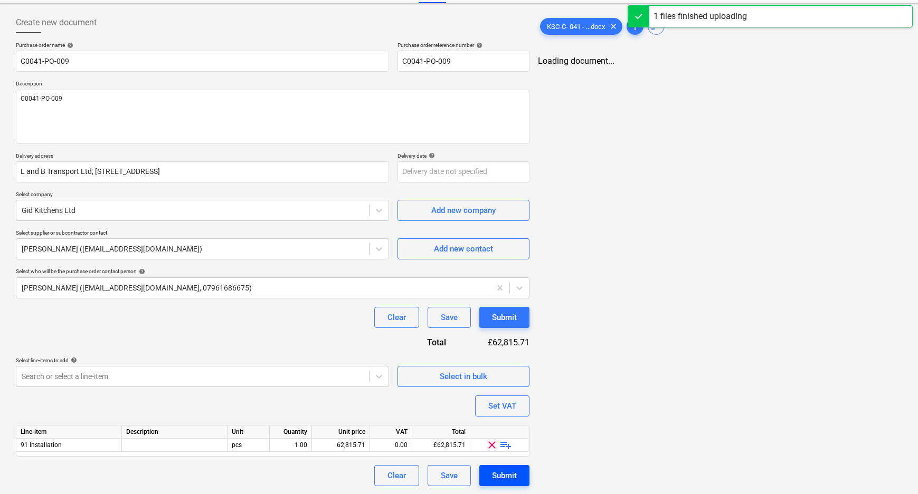
click at [492, 469] on div "Submit" at bounding box center [504, 476] width 25 height 14
type textarea "x"
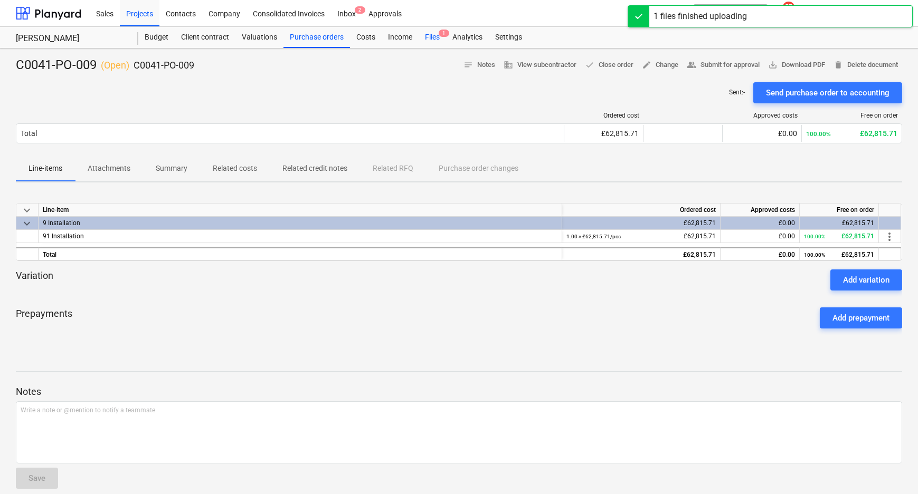
click at [429, 32] on div "Files 1" at bounding box center [432, 37] width 27 height 21
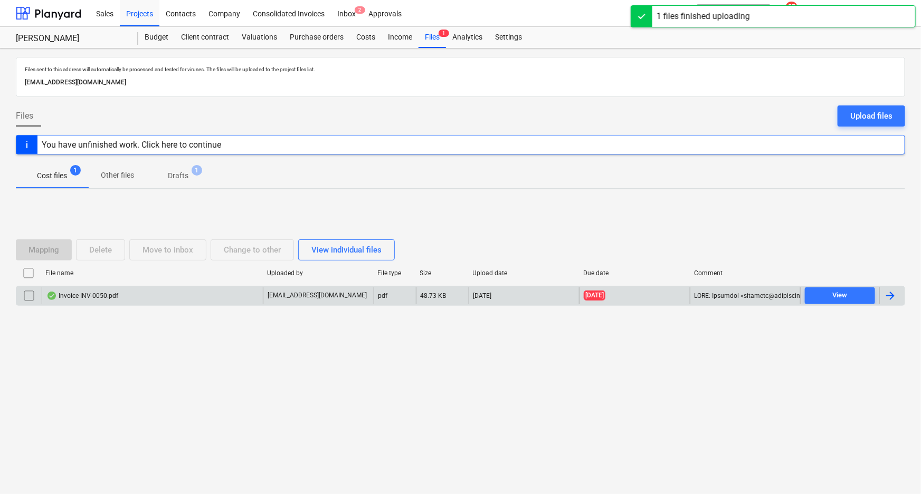
click at [111, 293] on div "Invoice INV-0050.pdf" at bounding box center [82, 296] width 72 height 8
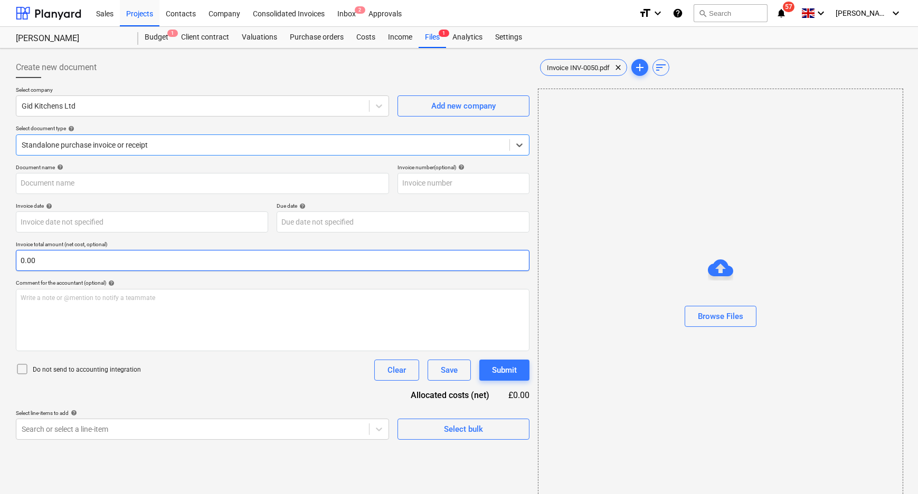
type input "INV-0050"
type input "[DATE]"
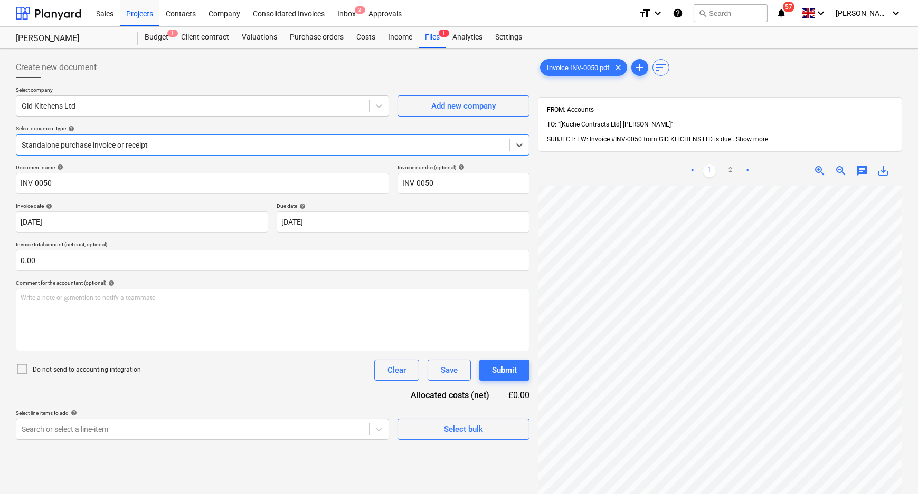
click at [306, 135] on div "Standalone purchase invoice or receipt" at bounding box center [272, 145] width 513 height 21
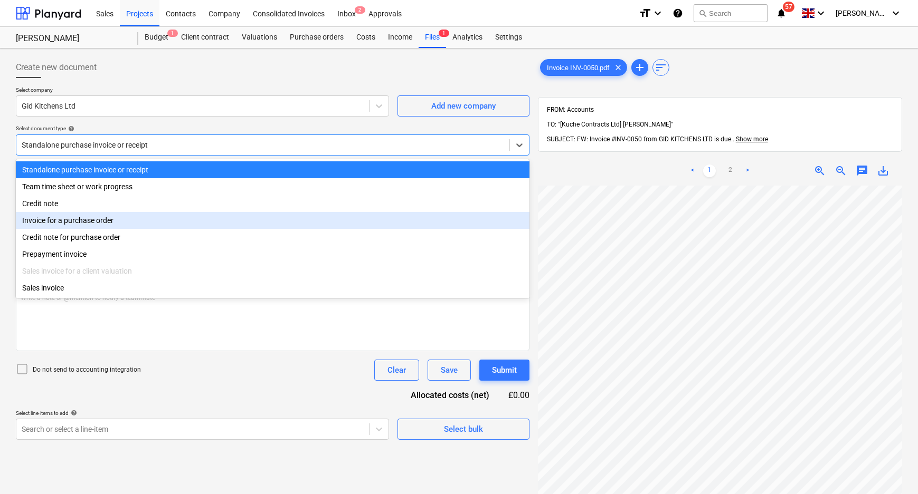
click at [157, 225] on div "Invoice for a purchase order" at bounding box center [272, 220] width 513 height 17
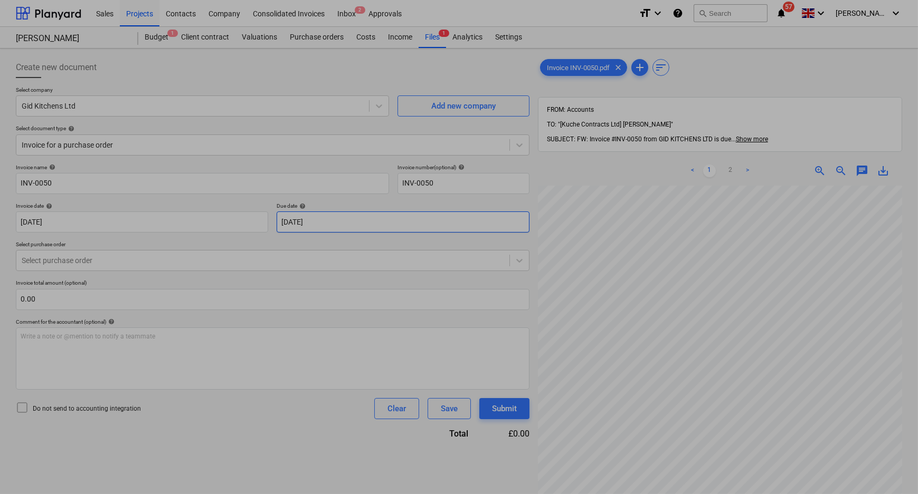
click at [326, 220] on body "Sales Projects Contacts Company Consolidated Invoices Inbox 2 Approvals format_…" at bounding box center [459, 247] width 918 height 494
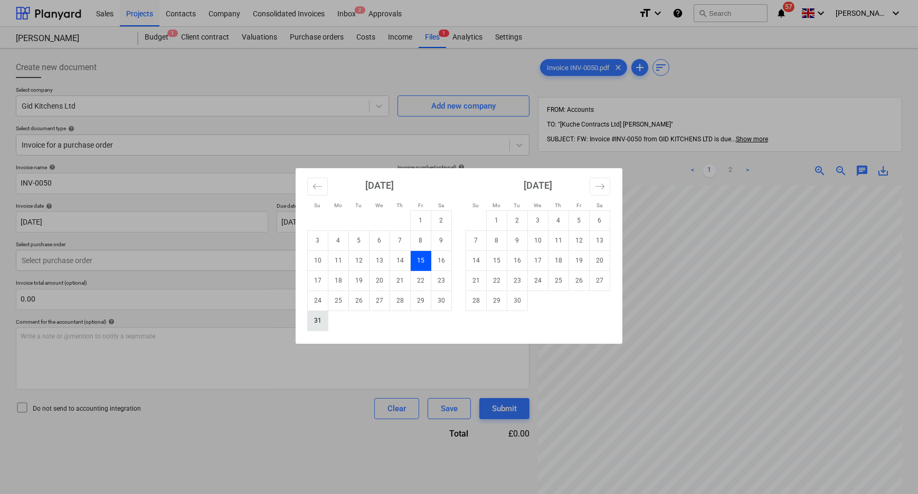
click at [315, 322] on td "31" at bounding box center [318, 321] width 21 height 20
type input "[DATE]"
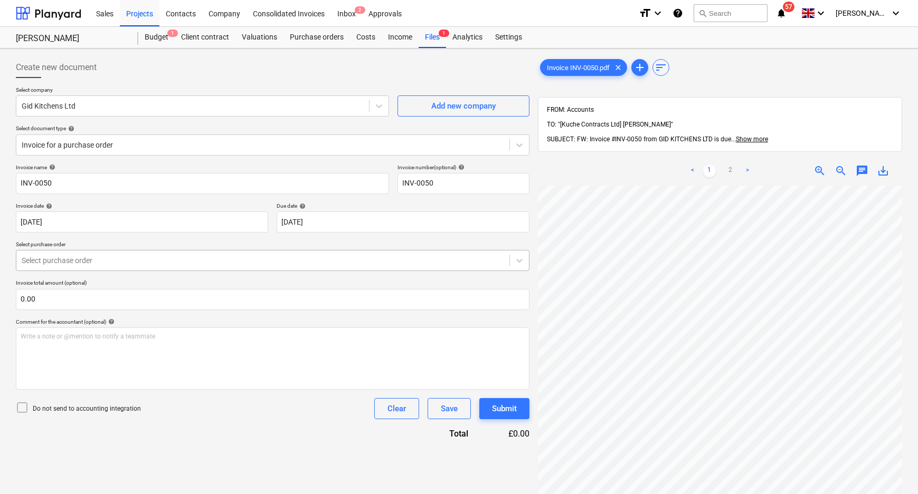
click at [251, 263] on div at bounding box center [263, 260] width 482 height 11
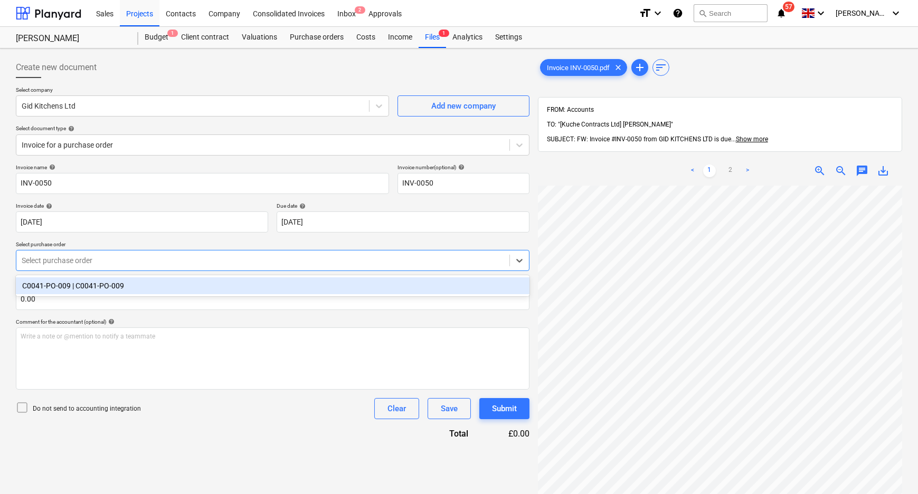
click at [160, 290] on div "C0041-PO-009 | C0041-PO-009" at bounding box center [272, 286] width 513 height 17
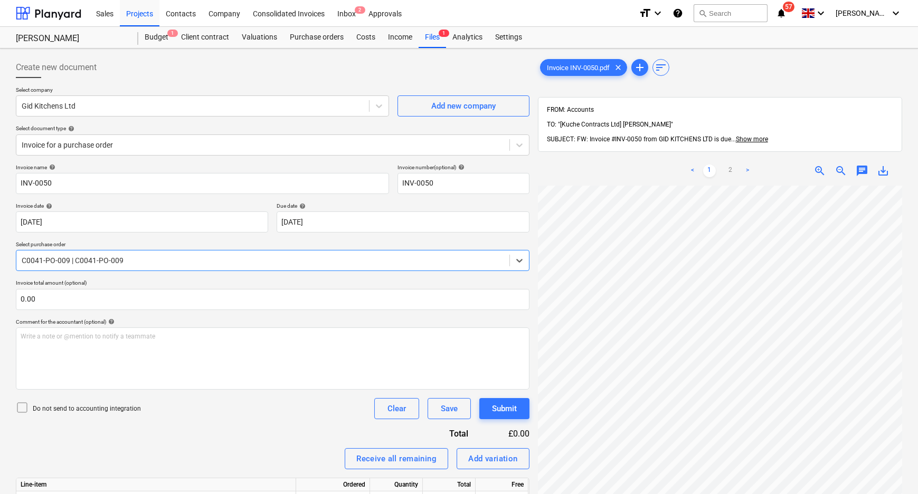
click at [191, 275] on div "Invoice name help INV-0050 Invoice number (optional) help INV-0050 Invoice date…" at bounding box center [272, 355] width 513 height 383
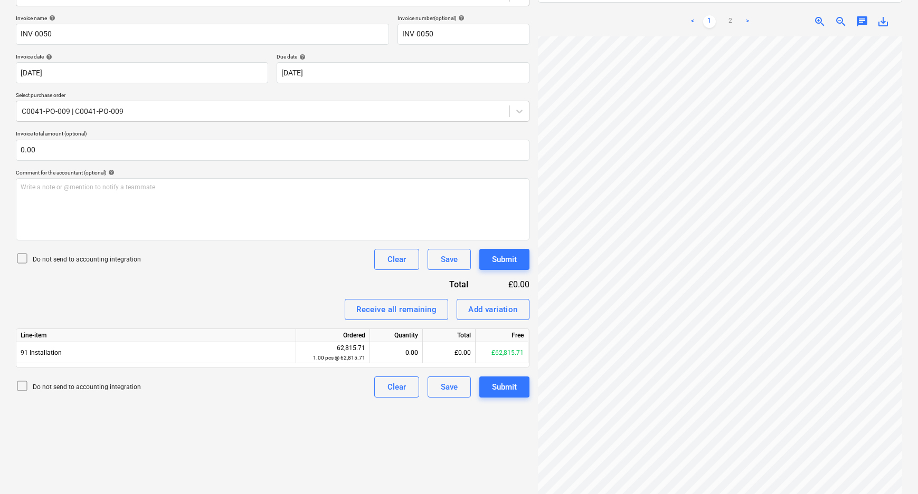
scroll to position [150, 0]
drag, startPoint x: 764, startPoint y: 489, endPoint x: 650, endPoint y: 479, distance: 114.4
click at [648, 483] on div "Invoice INV-0050.pdf clear add sort FROM: Accounts TO: "[Kuche Contracts Ltd] […" at bounding box center [720, 196] width 373 height 588
drag, startPoint x: 693, startPoint y: 488, endPoint x: 659, endPoint y: 484, distance: 35.0
click at [657, 485] on div "Invoice INV-0050.pdf clear add sort FROM: Accounts TO: "[Kuche Contracts Ltd] […" at bounding box center [720, 196] width 373 height 588
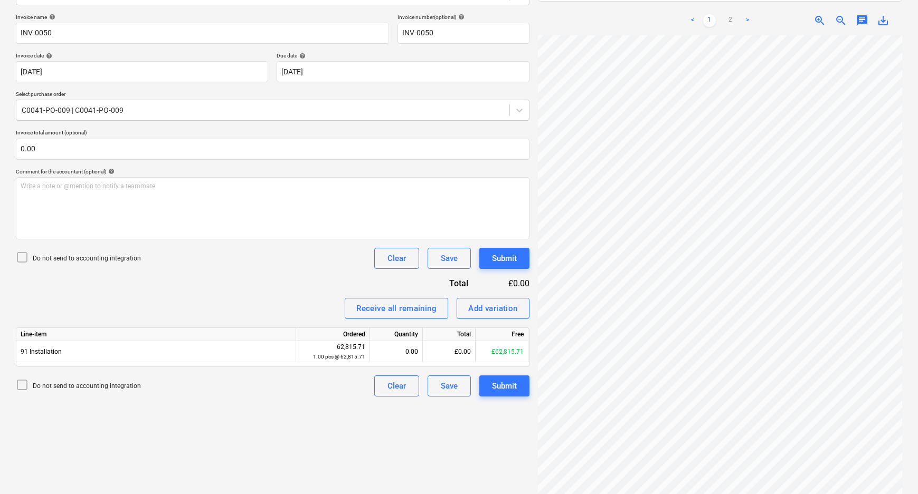
scroll to position [0, 0]
click at [746, 14] on link ">" at bounding box center [747, 20] width 13 height 13
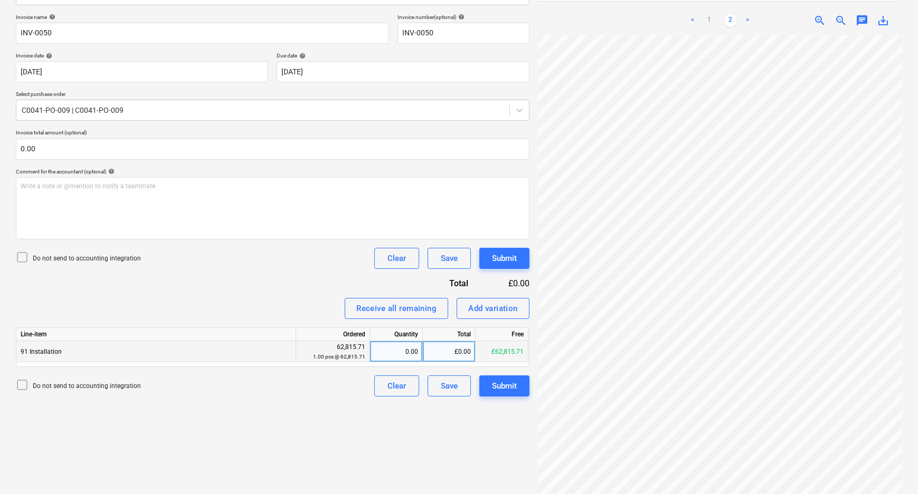
click at [452, 353] on div "£0.00" at bounding box center [449, 351] width 53 height 21
type input "6705"
click at [320, 426] on div "Create new document Select company Gid Kitchens Ltd Add new company Select docu…" at bounding box center [273, 196] width 522 height 588
click at [517, 389] on button "Submit" at bounding box center [504, 386] width 50 height 21
